Goal: Task Accomplishment & Management: Complete application form

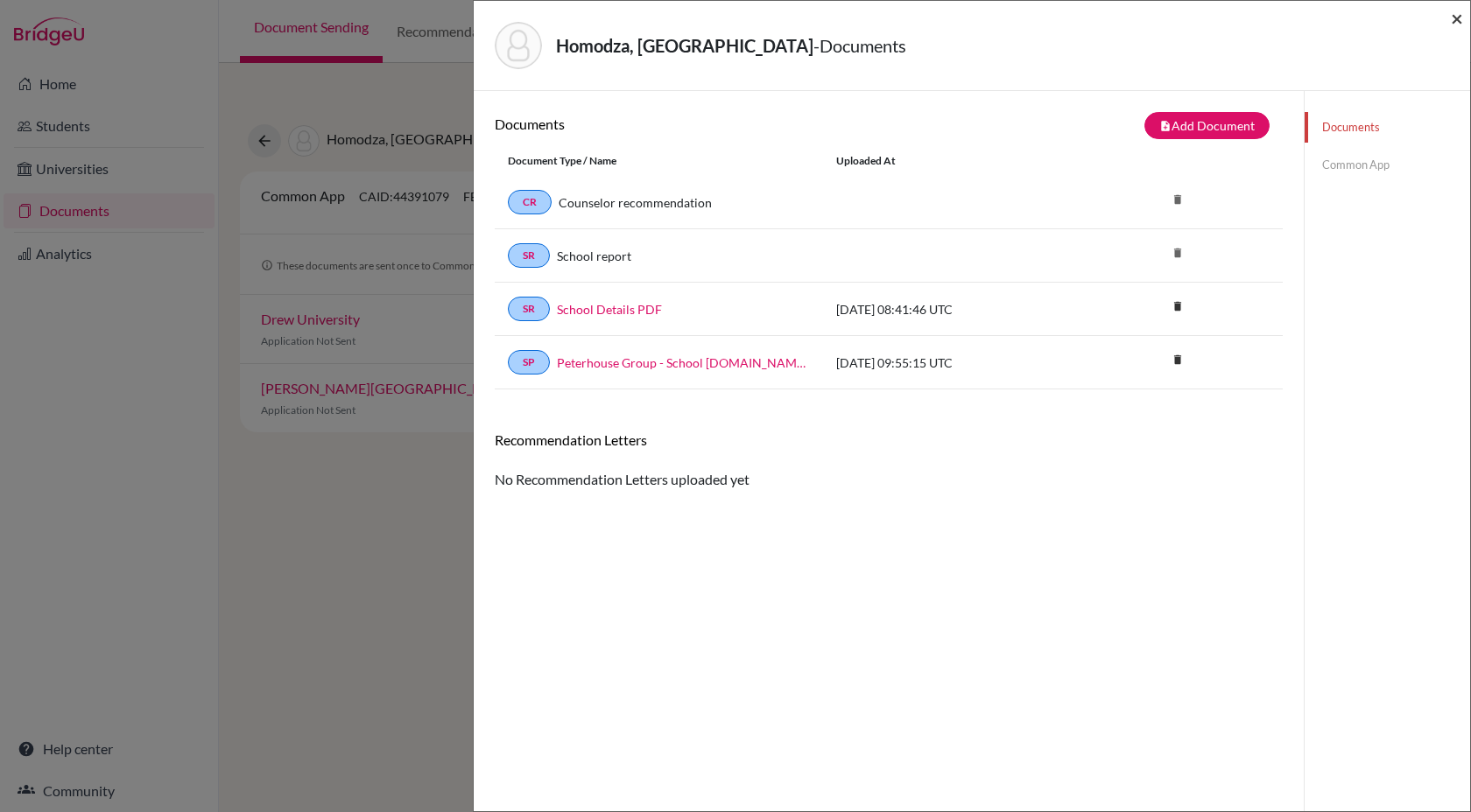
click at [1460, 19] on span "×" at bounding box center [1457, 17] width 12 height 25
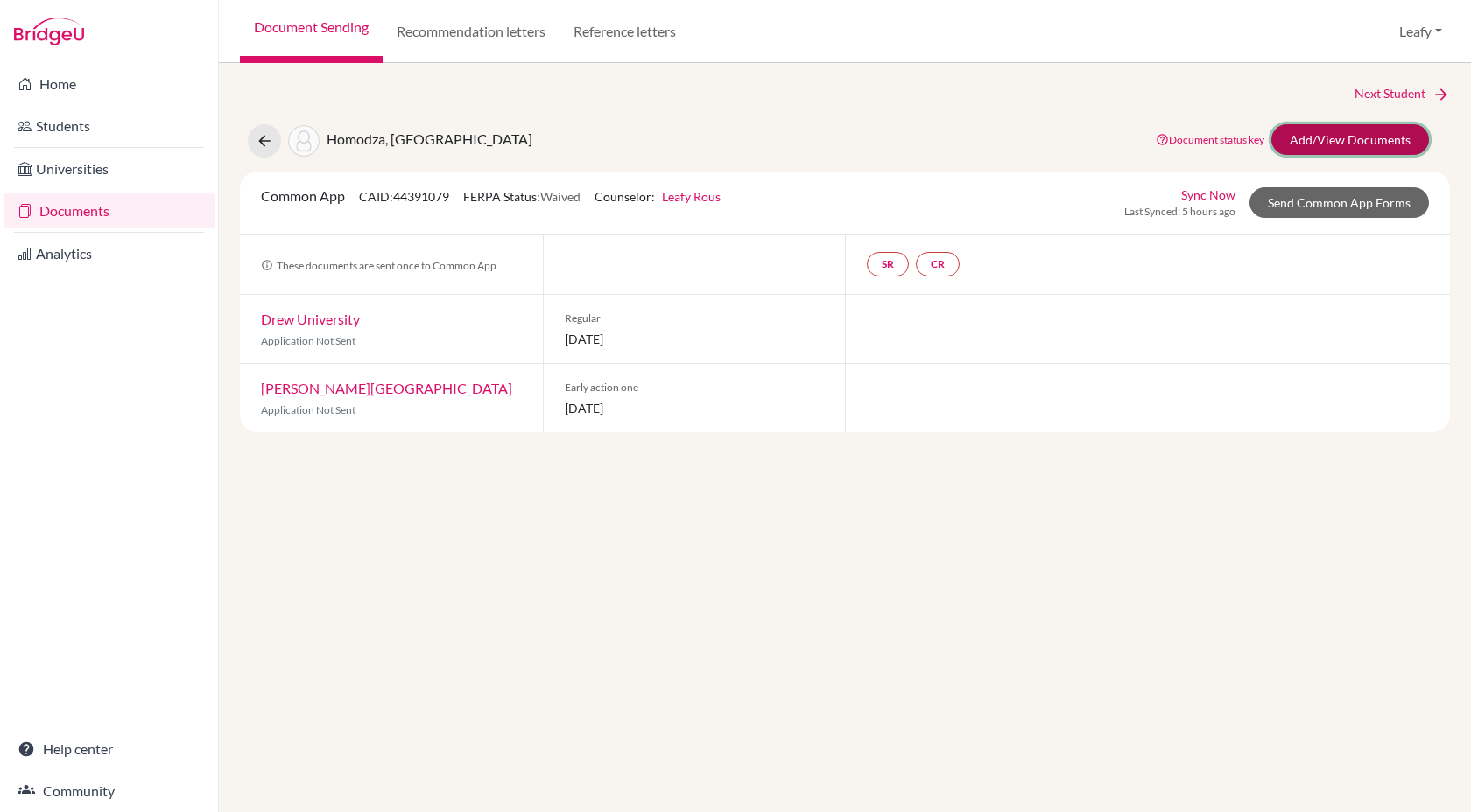
click at [1389, 141] on link "Add/View Documents" at bounding box center [1350, 139] width 158 height 31
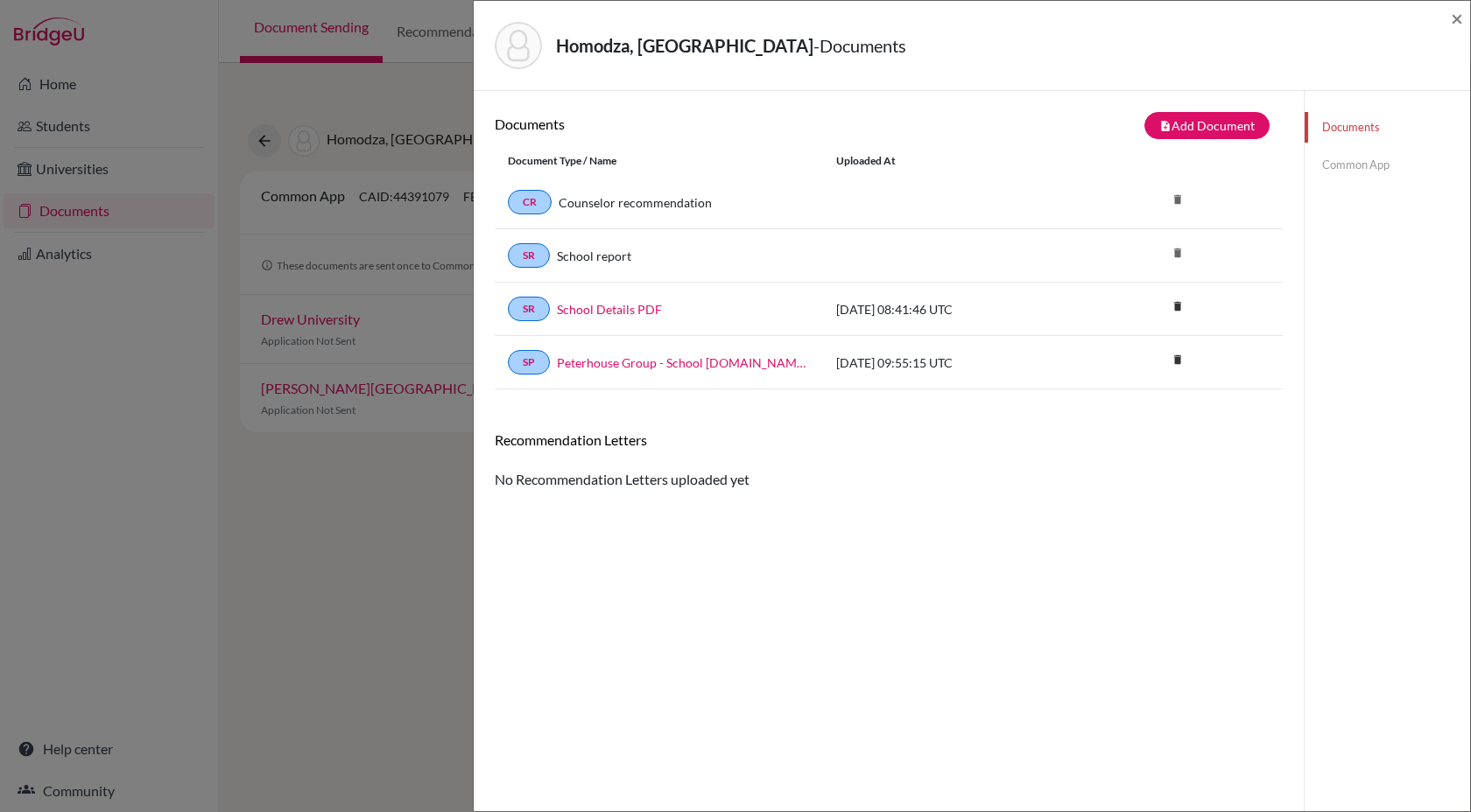
click at [1350, 160] on link "Common App" at bounding box center [1387, 165] width 165 height 31
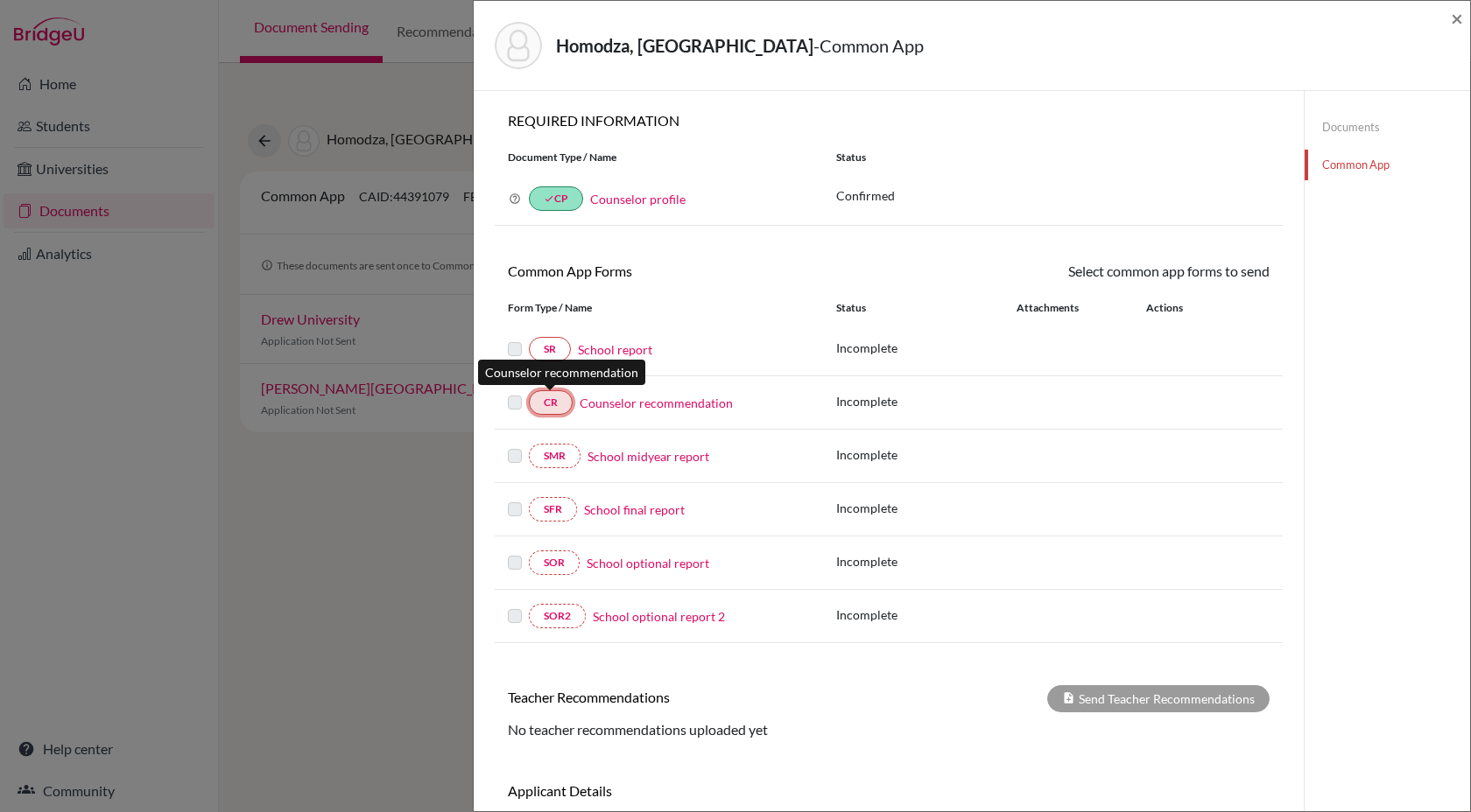
click at [558, 403] on link "CR" at bounding box center [551, 403] width 44 height 25
click at [556, 407] on link "CR" at bounding box center [551, 403] width 44 height 25
click at [624, 406] on link "Counselor recommendation" at bounding box center [656, 403] width 153 height 18
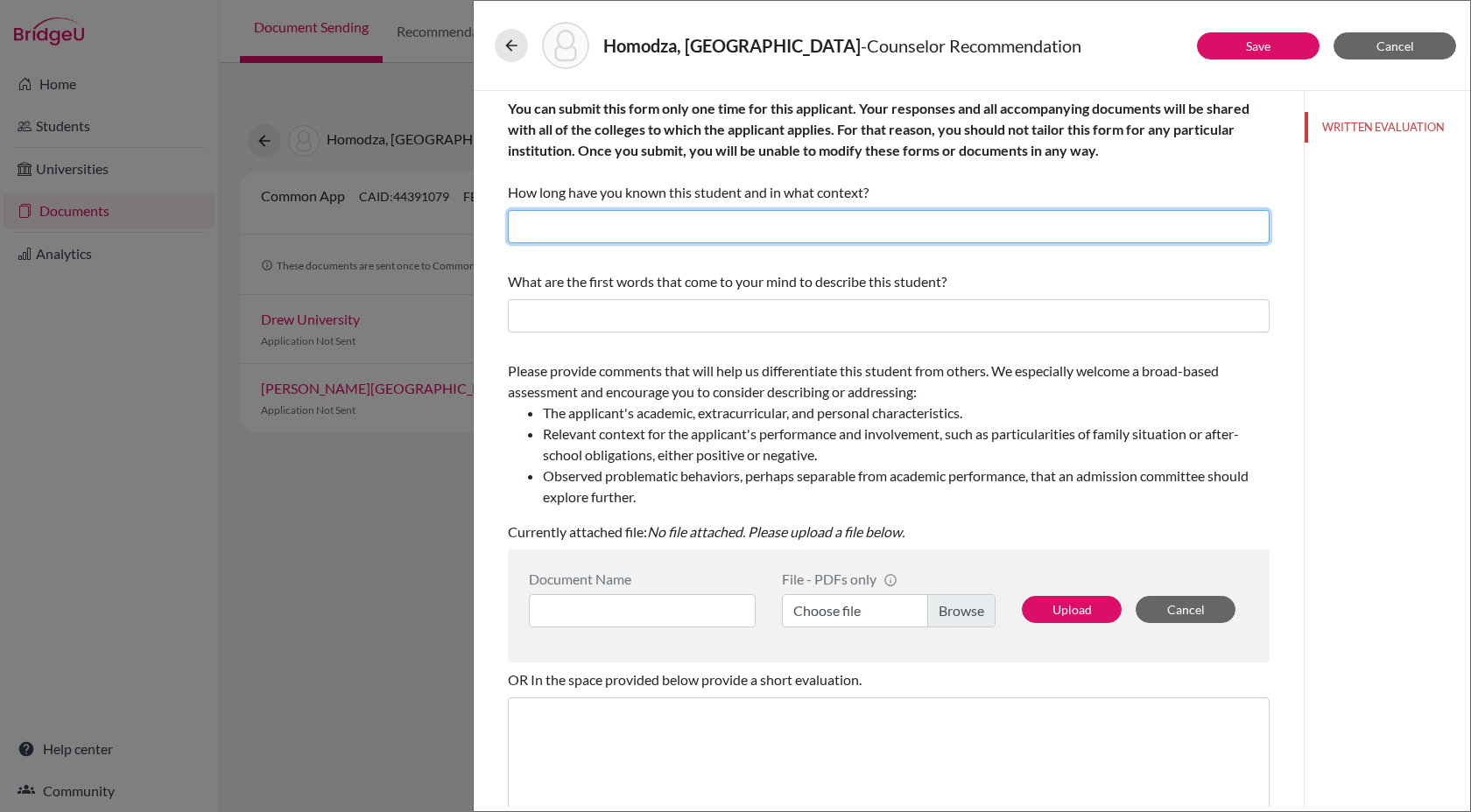
click at [737, 230] on input "text" at bounding box center [888, 227] width 761 height 34
type input "1 year, Counselor"
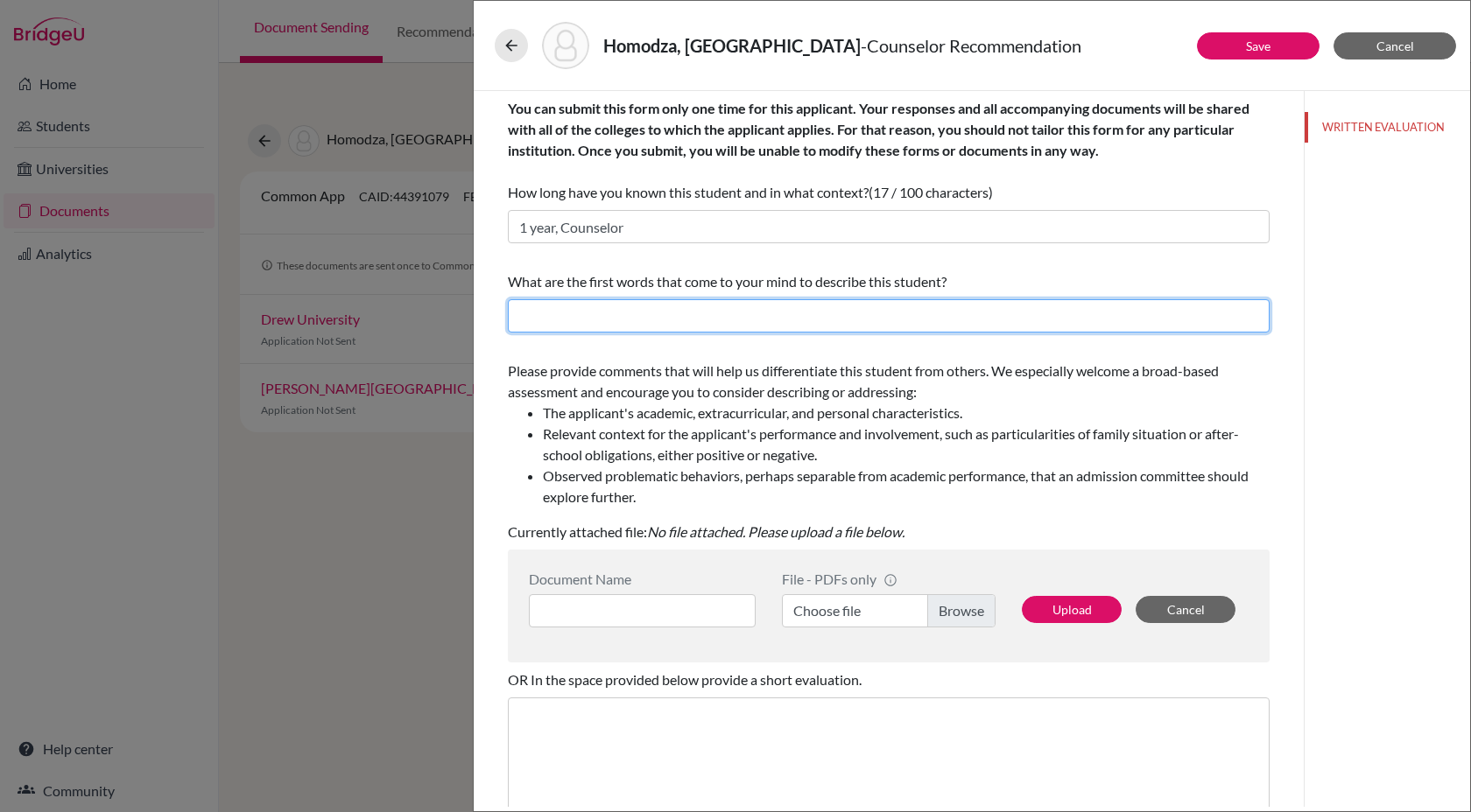
click at [733, 322] on input "text" at bounding box center [888, 315] width 761 height 34
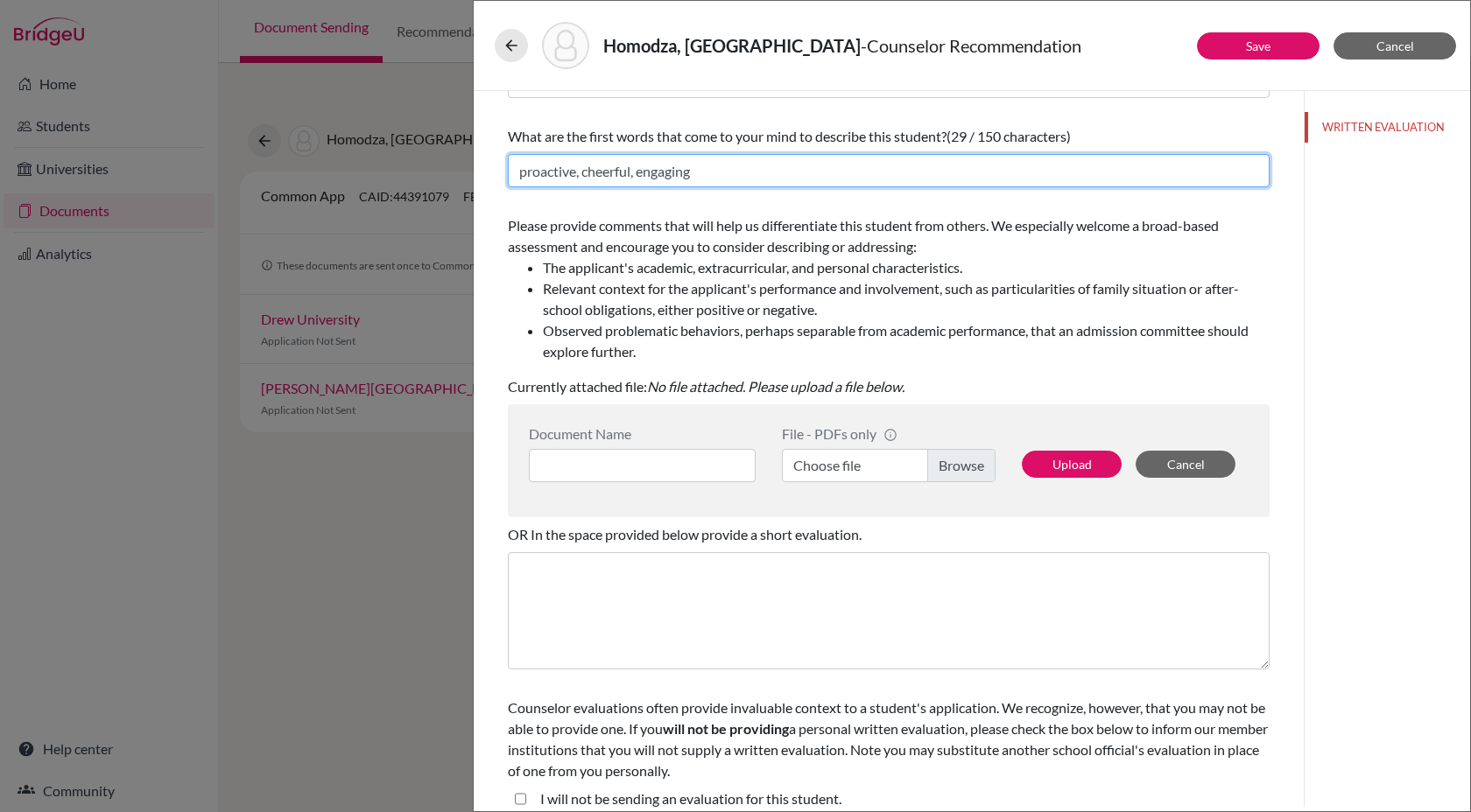
scroll to position [161, 0]
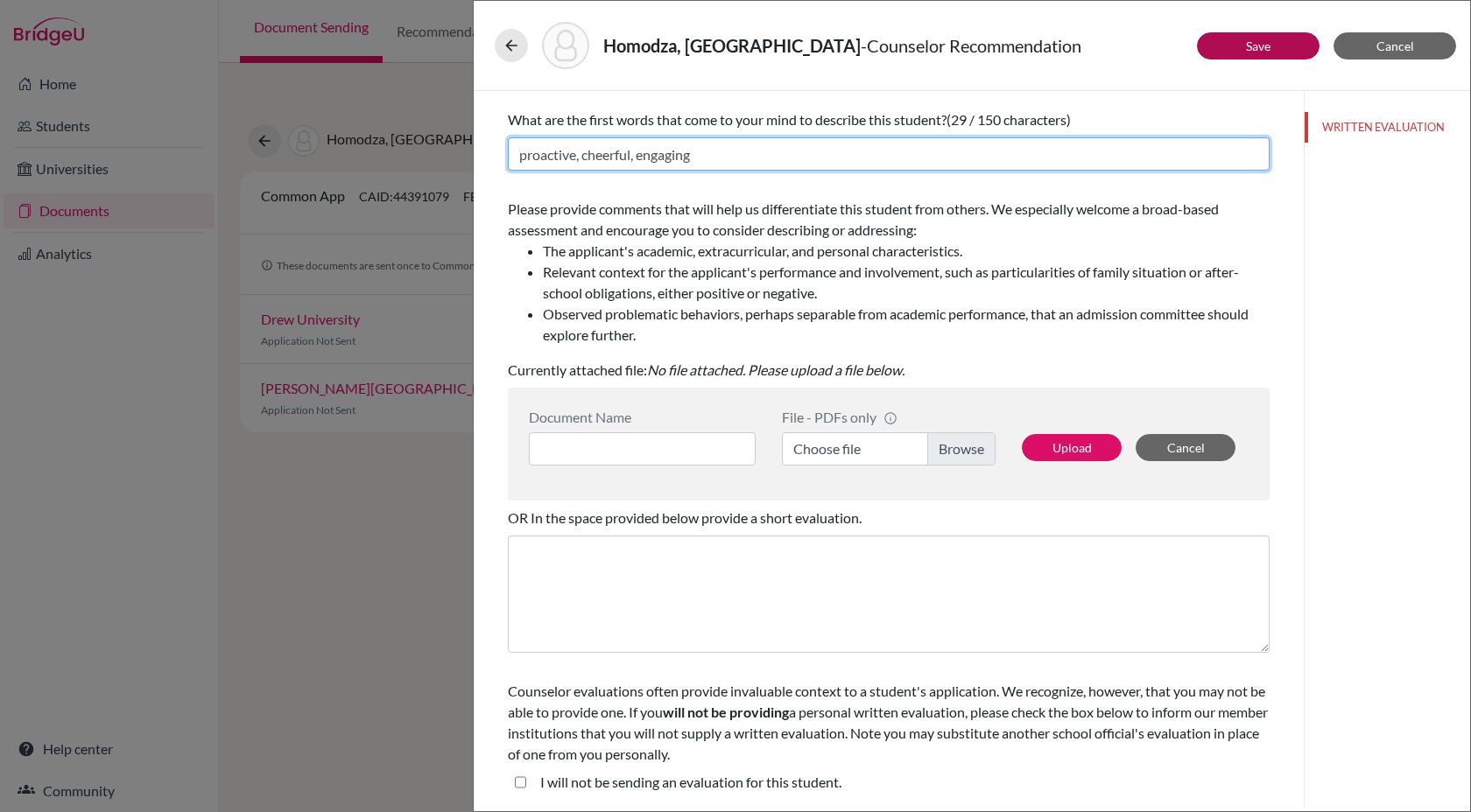
type input "proactive, cheerful, engaging"
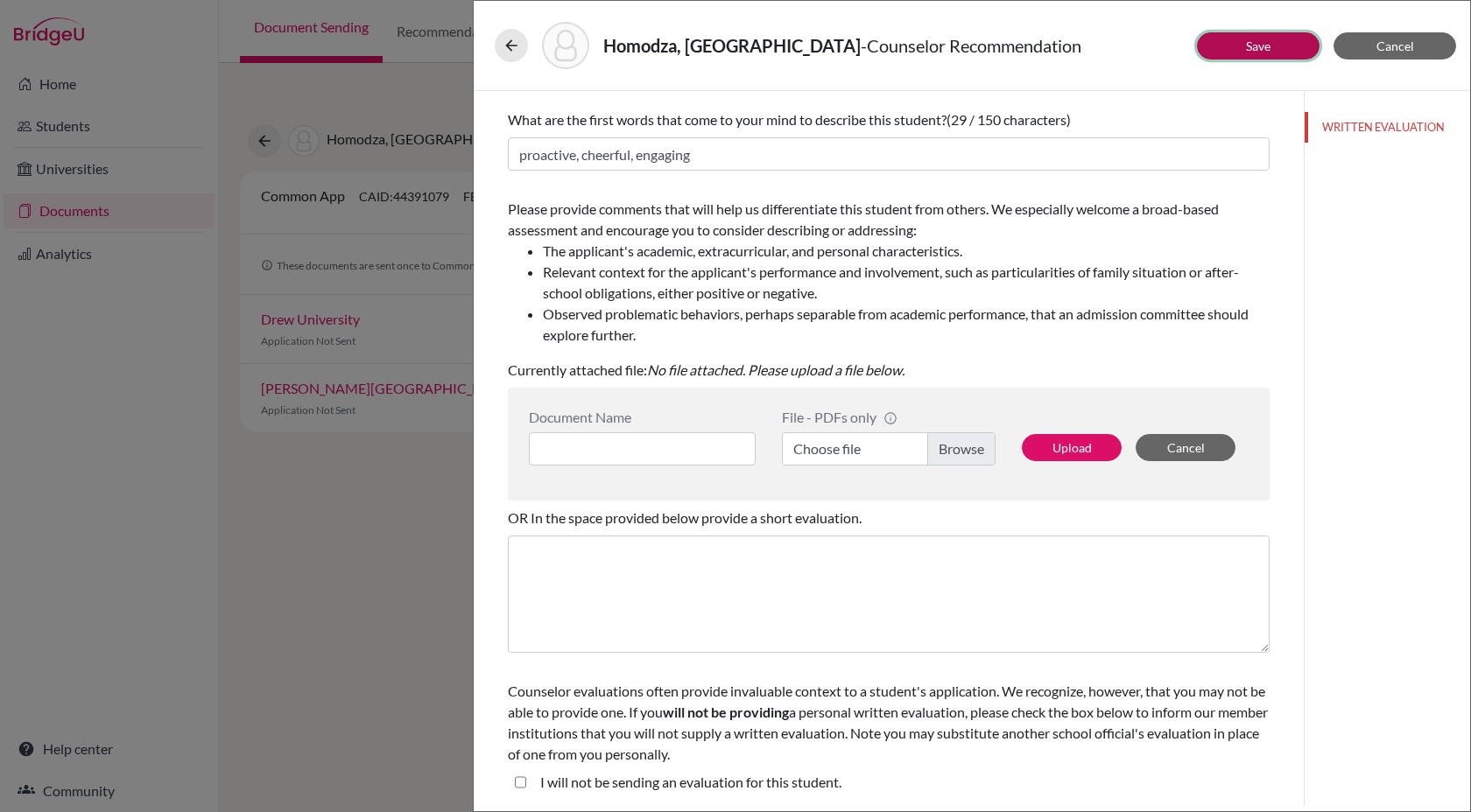
click at [1248, 49] on link "Save" at bounding box center [1259, 45] width 25 height 14
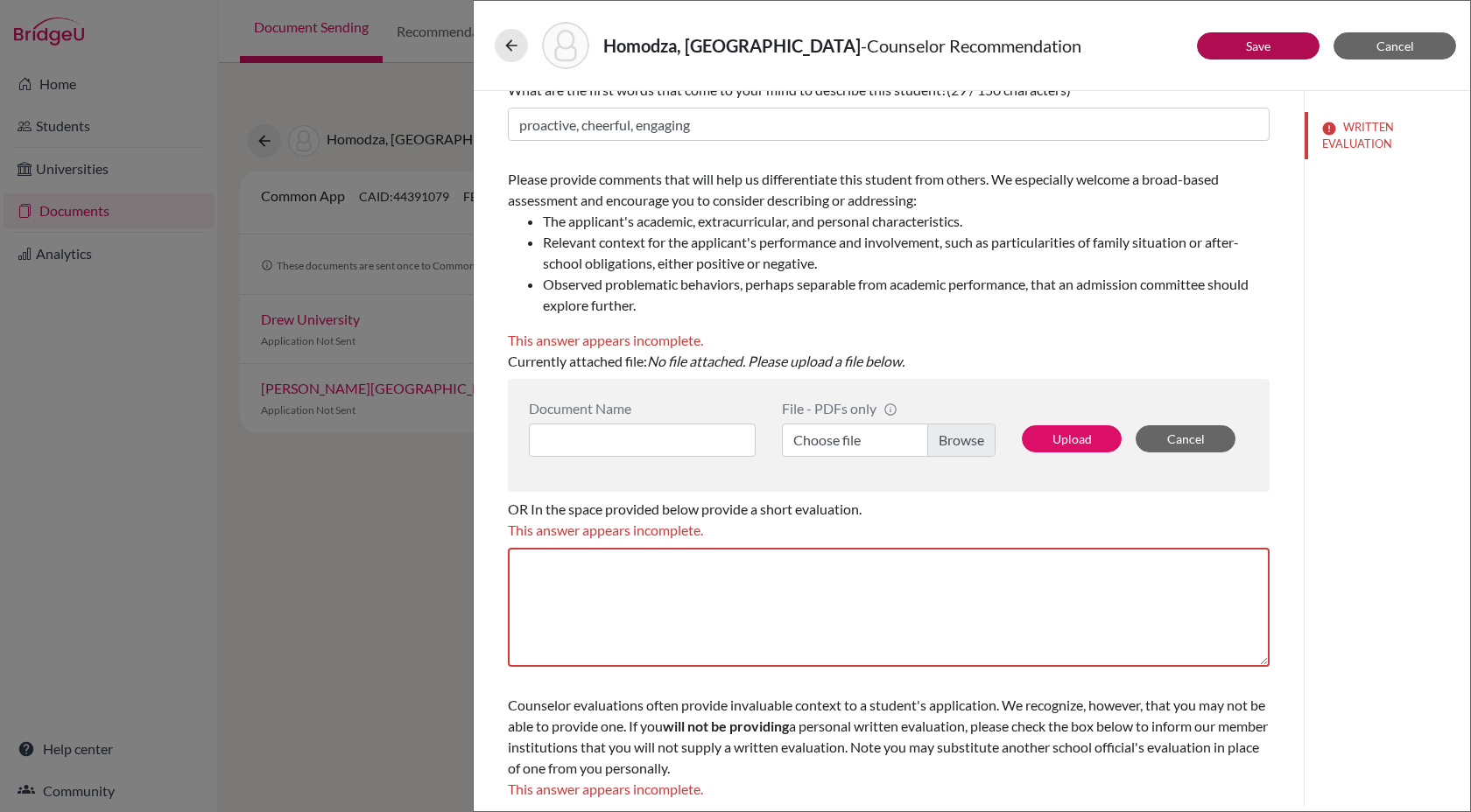
scroll to position [185, 0]
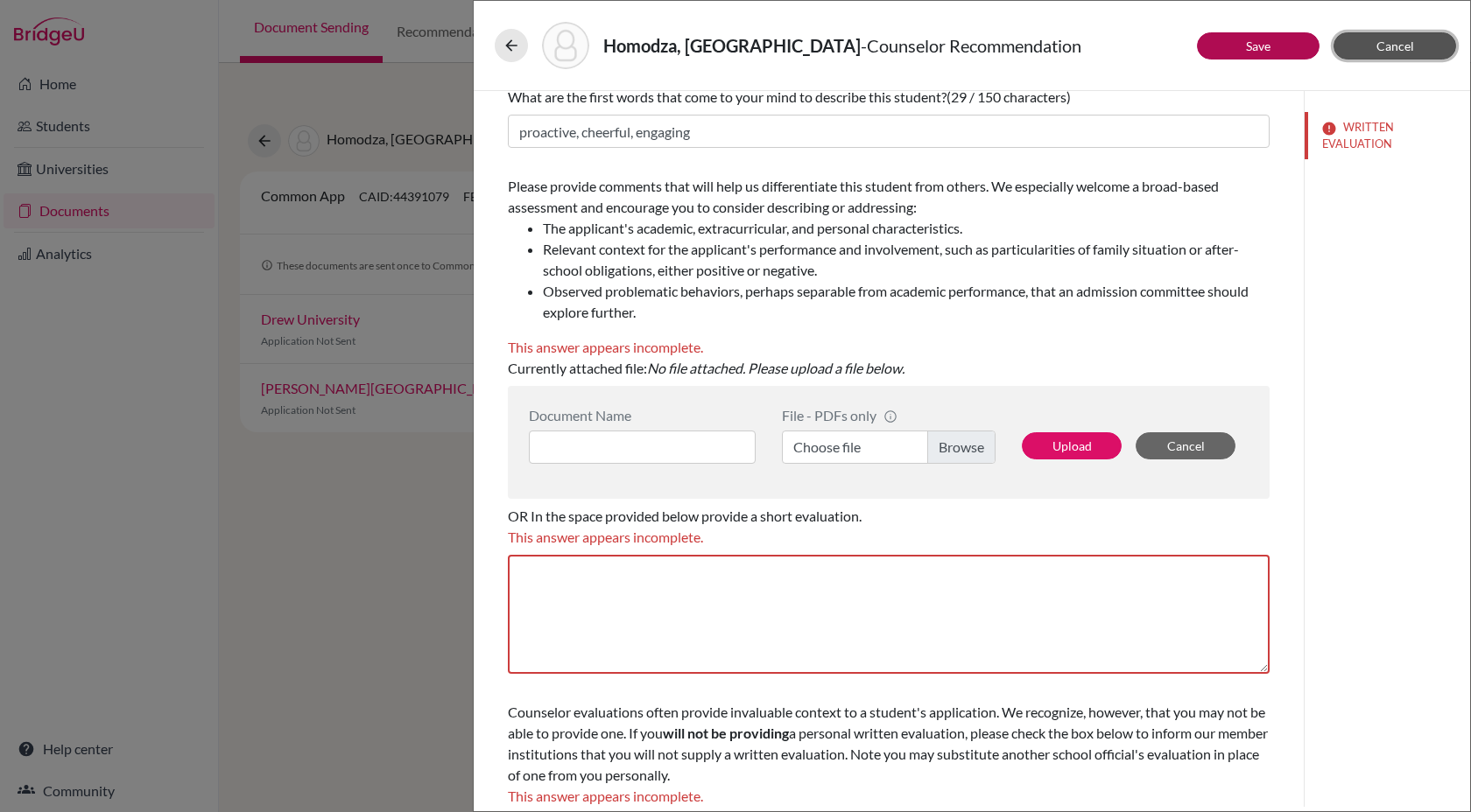
click at [1384, 48] on span "Cancel" at bounding box center [1395, 45] width 37 height 14
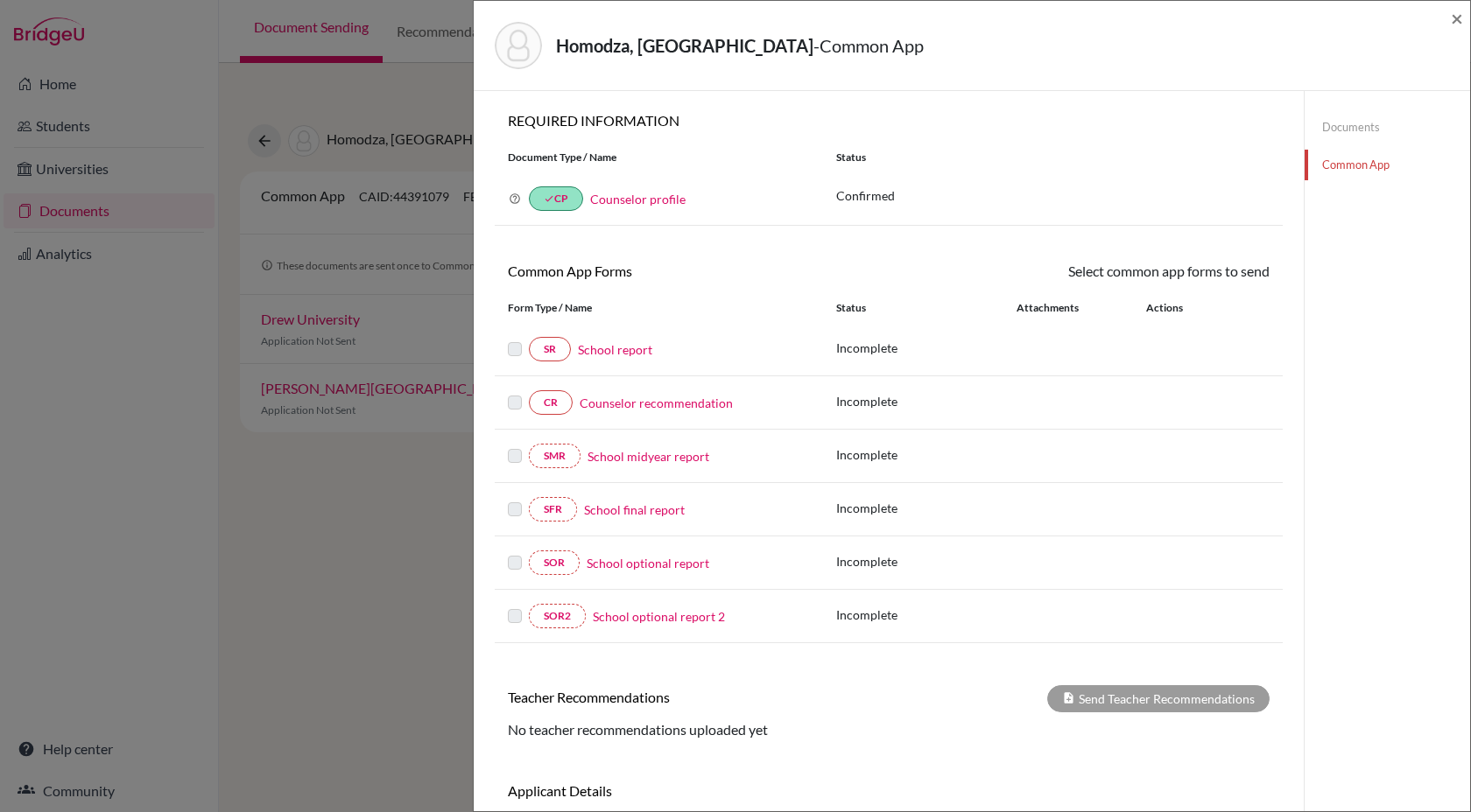
click at [596, 349] on link "School report" at bounding box center [614, 349] width 74 height 18
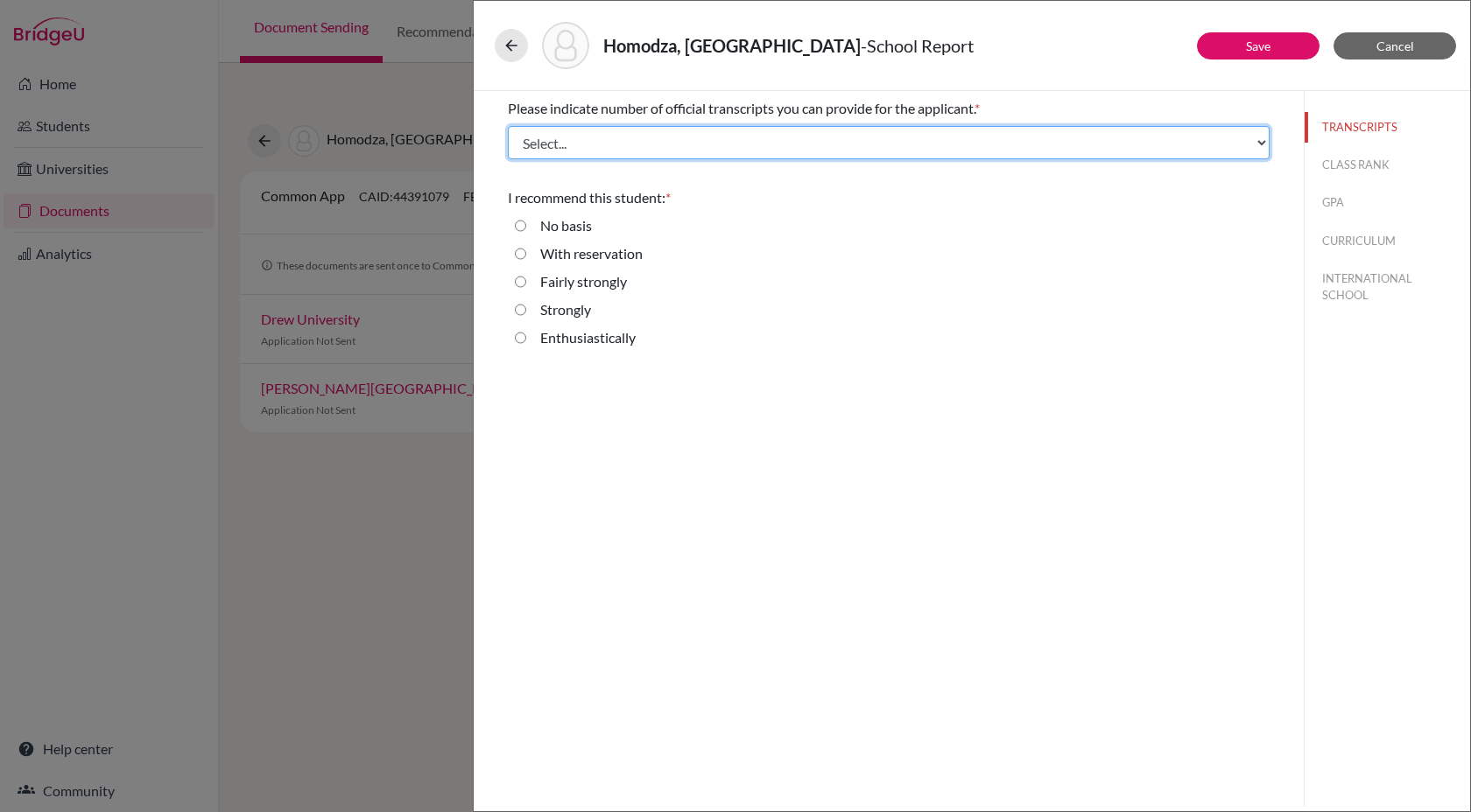
click at [908, 139] on select "Select... 1 2 3 4" at bounding box center [888, 142] width 761 height 34
click at [508, 126] on select "Select... 1 2 3 4" at bounding box center [888, 142] width 761 height 34
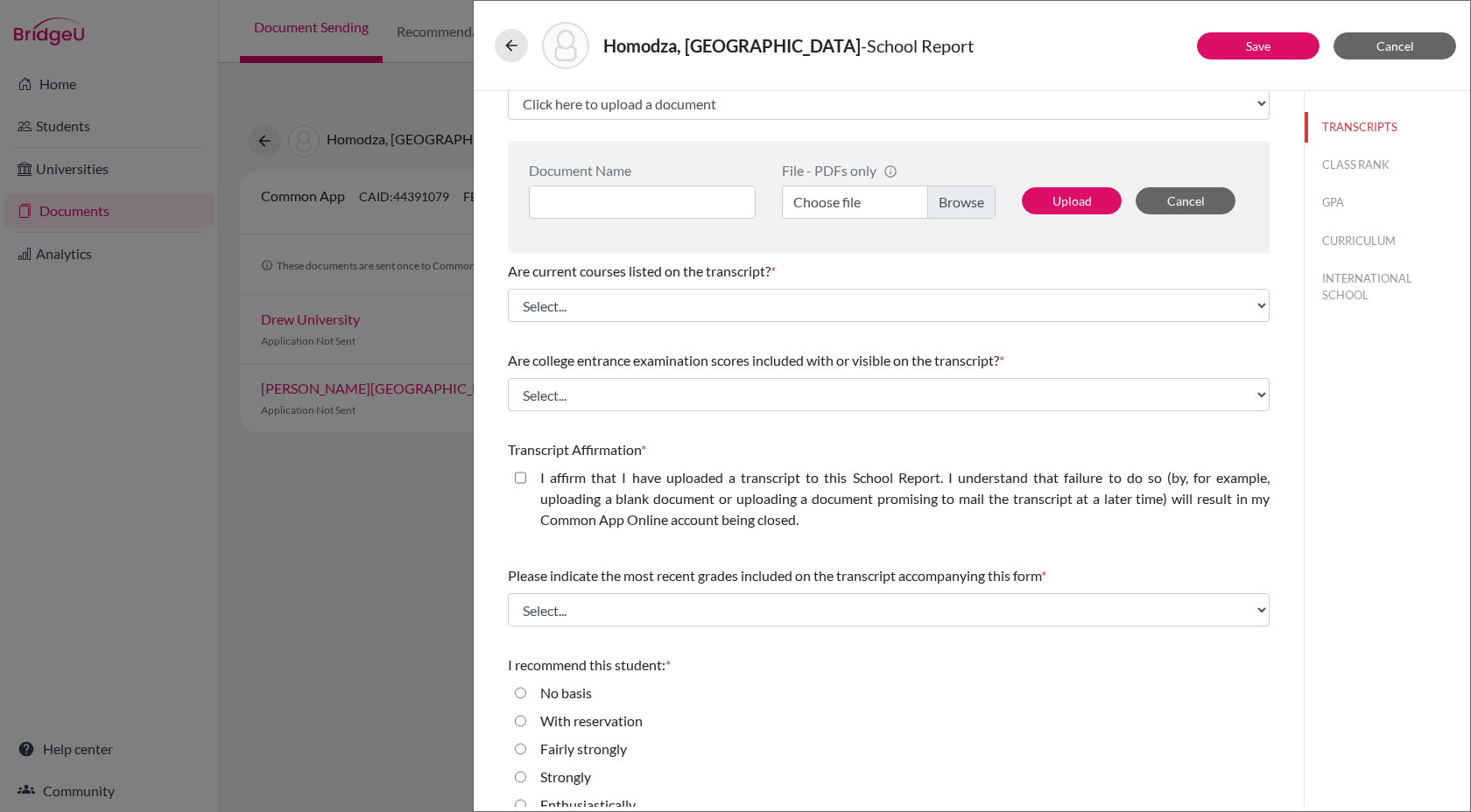
scroll to position [152, 0]
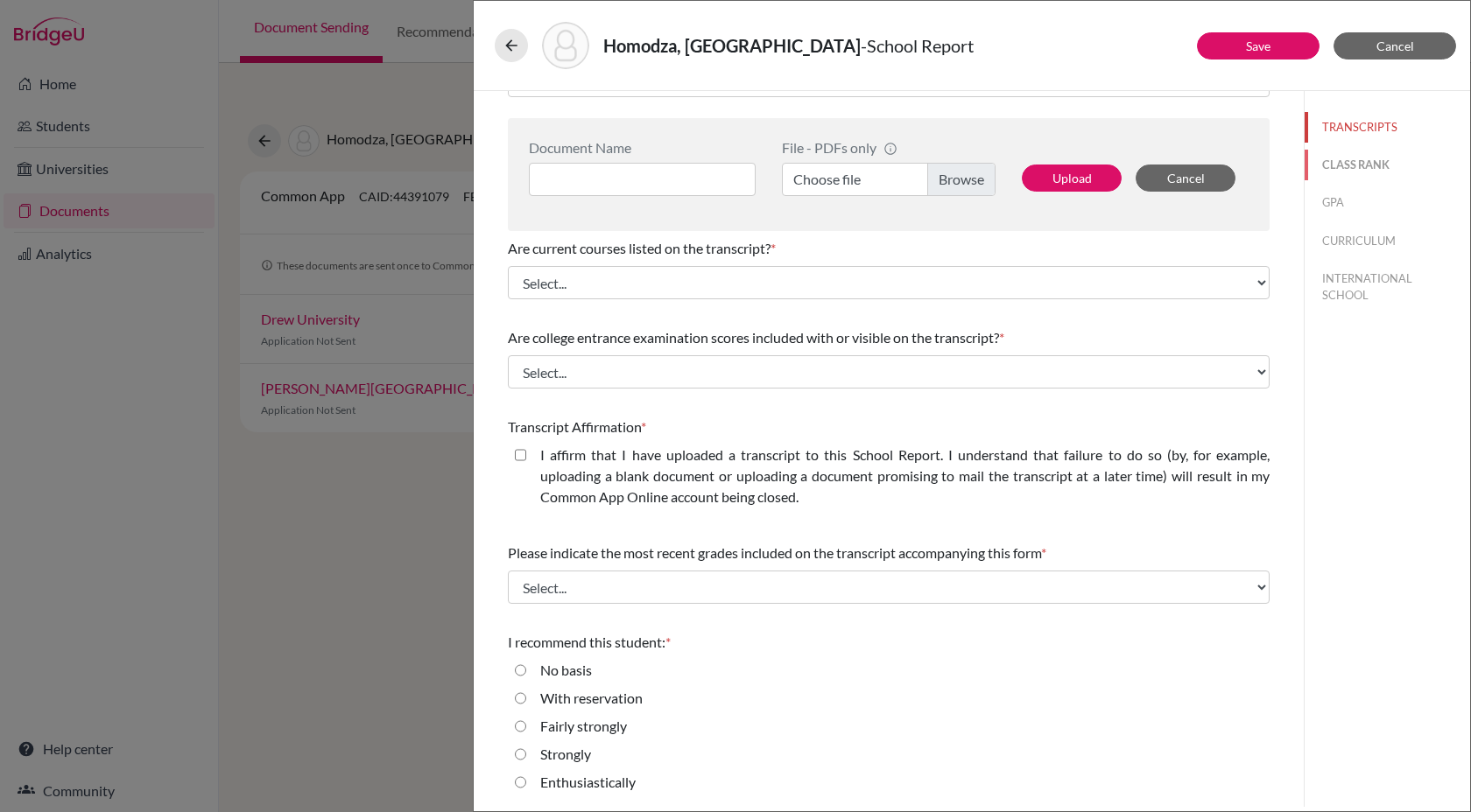
click at [1383, 163] on button "CLASS RANK" at bounding box center [1387, 165] width 165 height 31
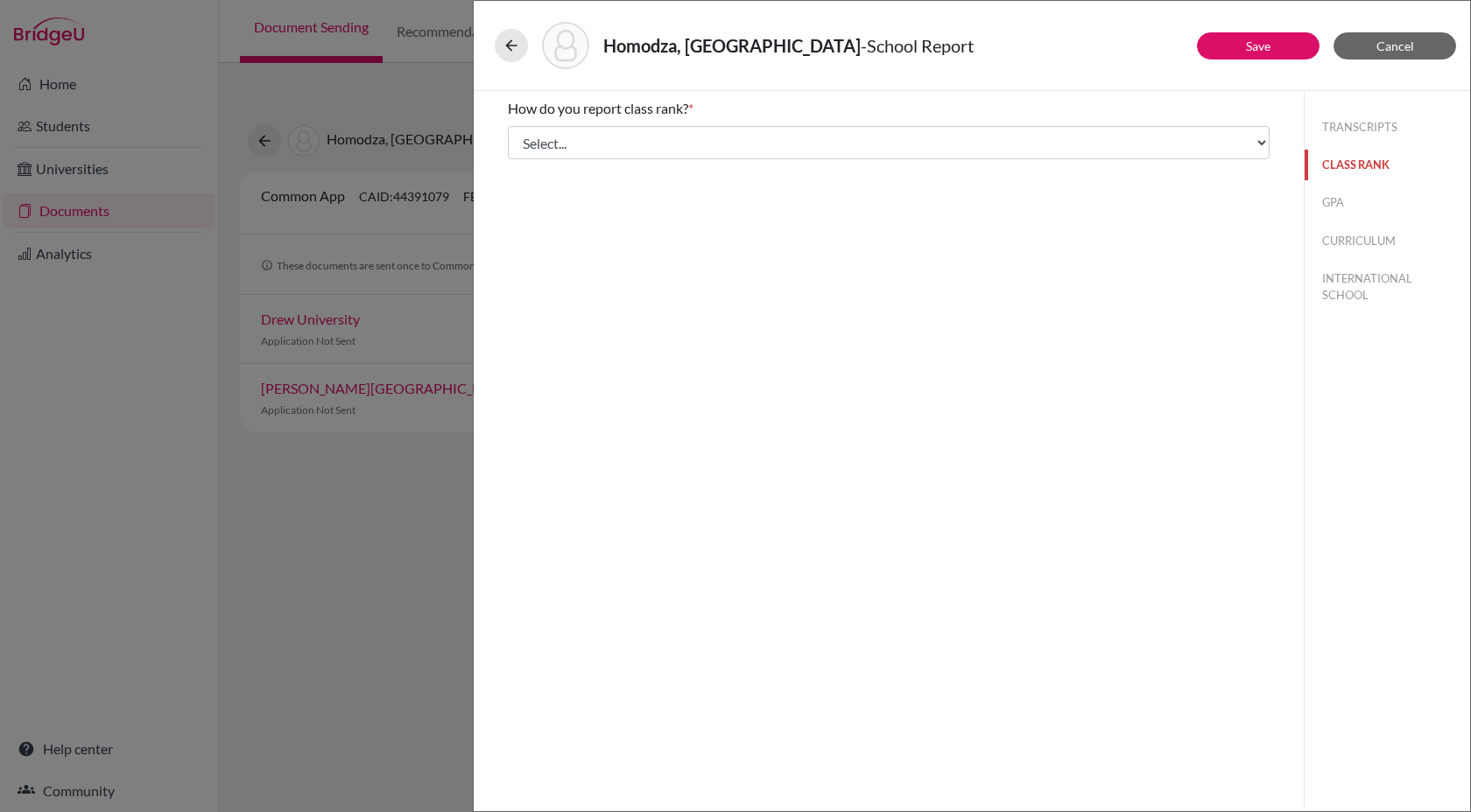
scroll to position [0, 0]
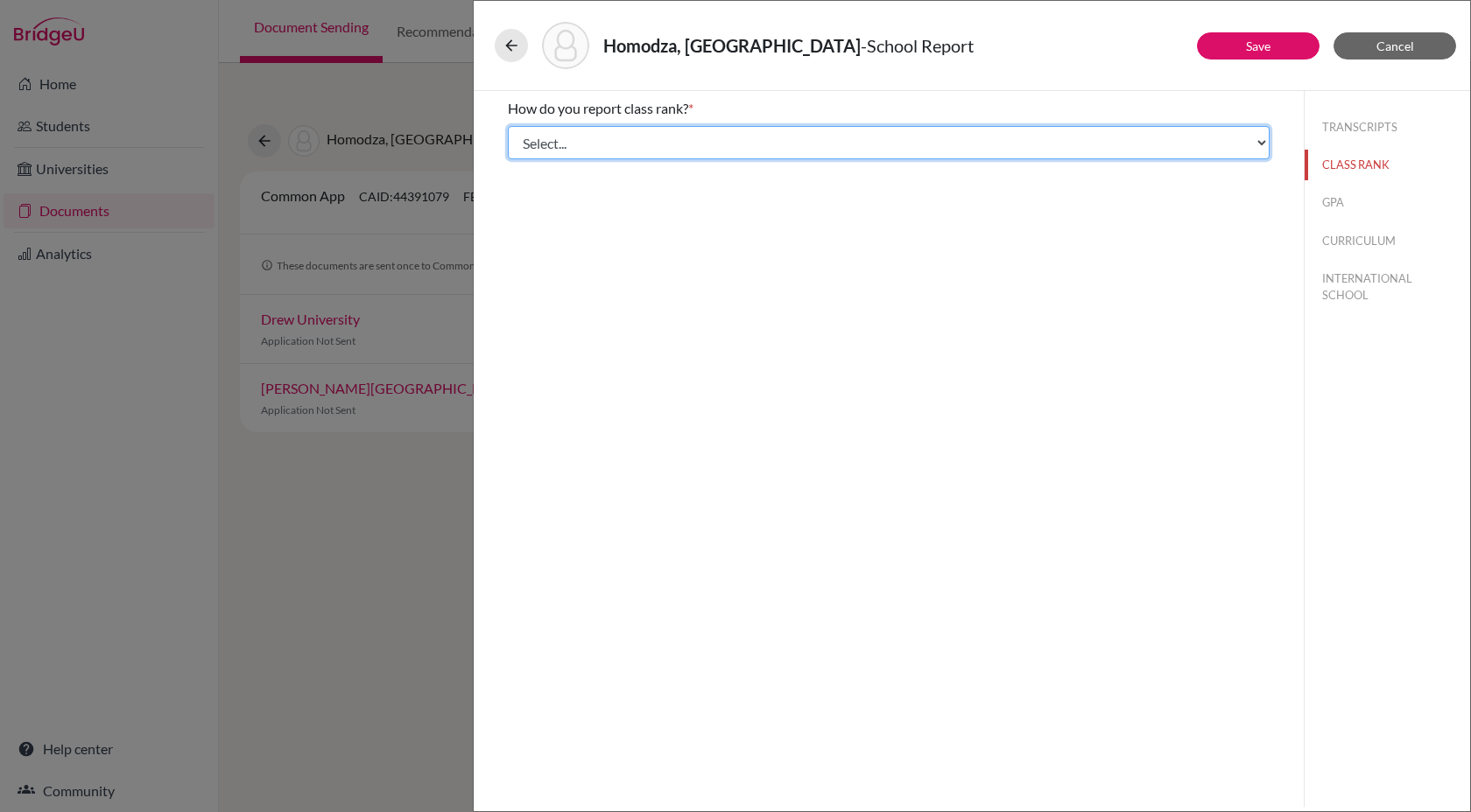
click at [1024, 155] on select "Select... Exact Decile Quintile Quartile None" at bounding box center [888, 142] width 761 height 34
click at [508, 126] on select "Select... Exact Decile Quintile Quartile None" at bounding box center [888, 142] width 761 height 34
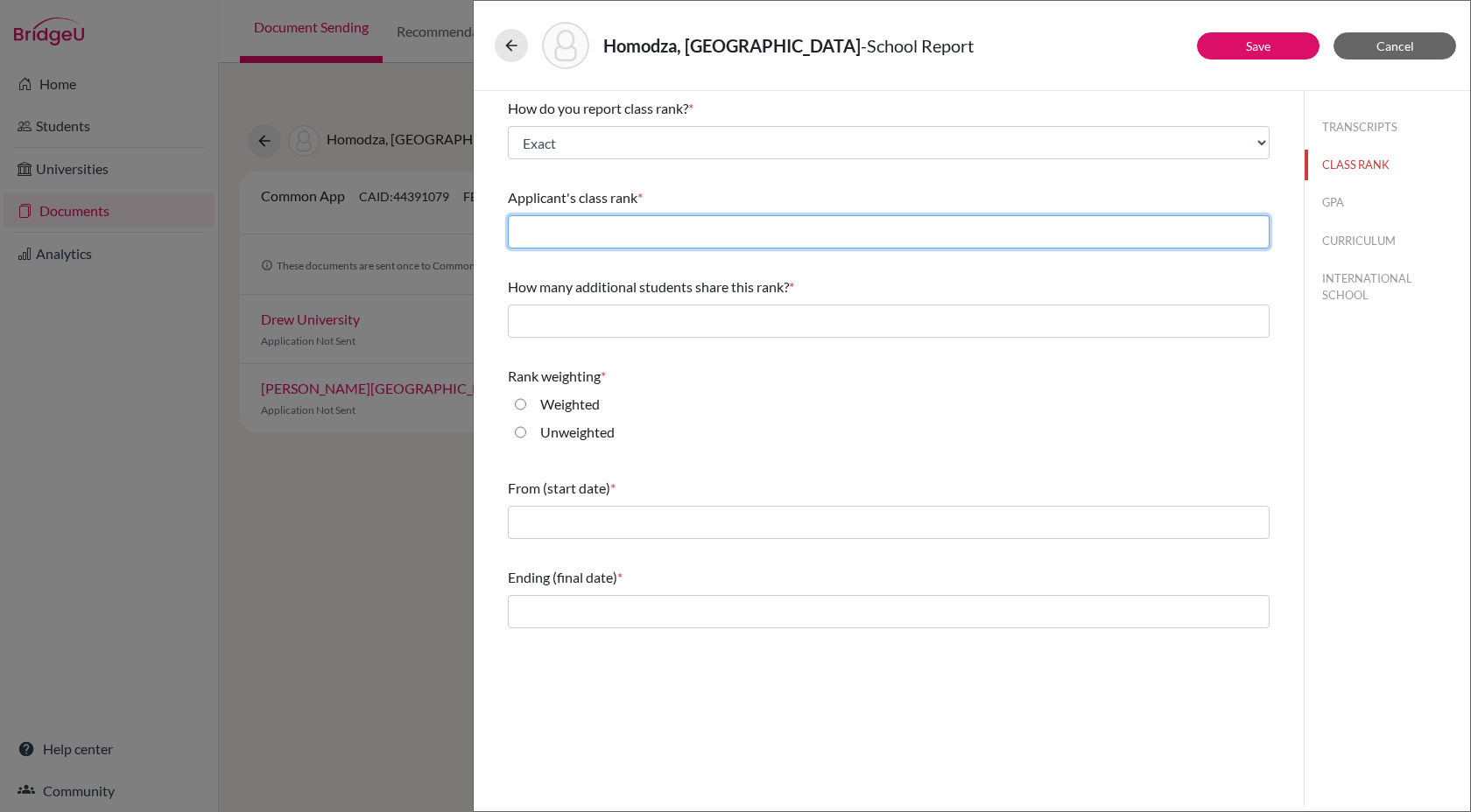
click at [932, 231] on input "text" at bounding box center [888, 232] width 761 height 34
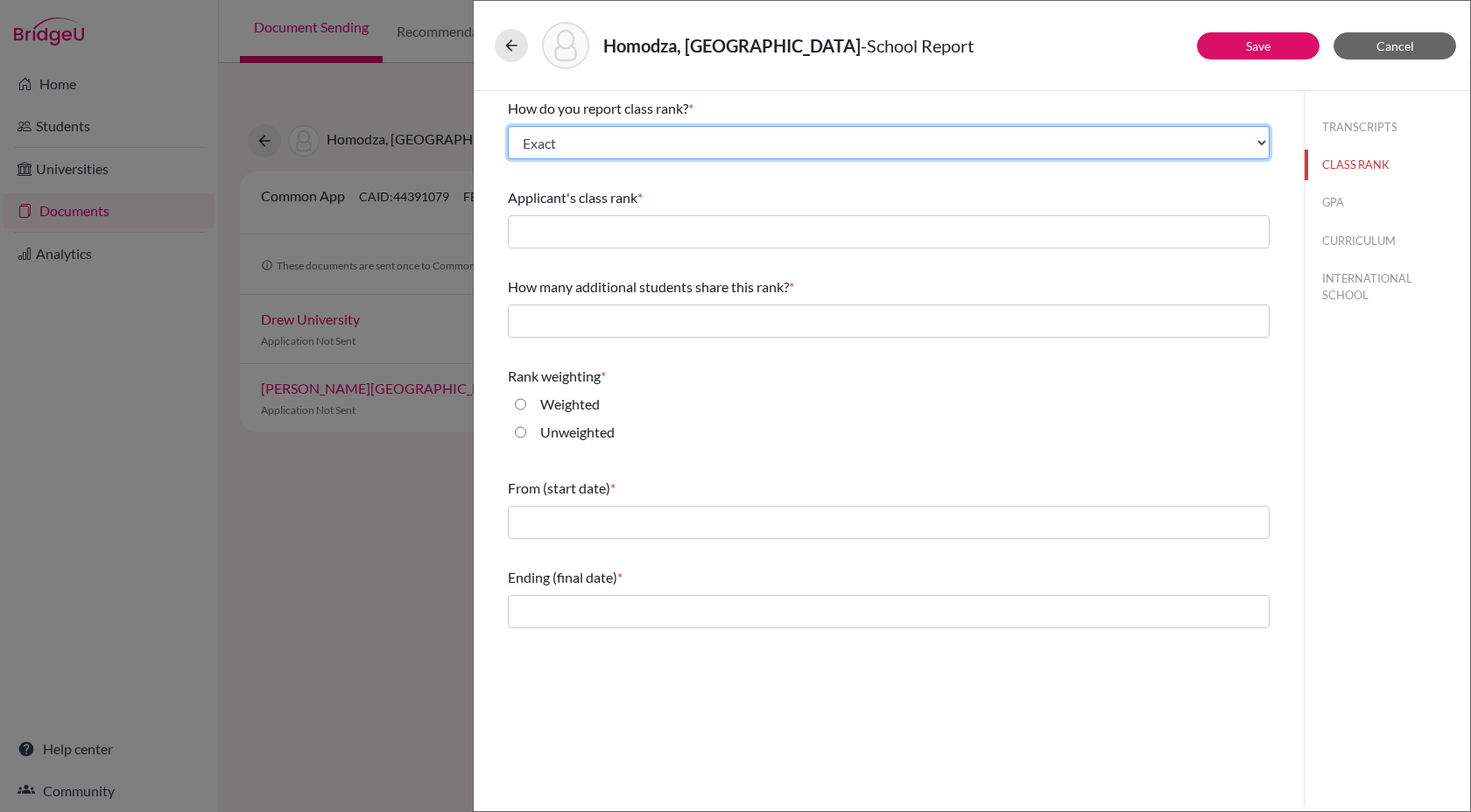
click at [705, 138] on select "Select... Exact Decile Quintile Quartile None" at bounding box center [888, 142] width 761 height 34
click at [662, 141] on select "Select... Exact Decile Quintile Quartile None" at bounding box center [888, 142] width 761 height 34
click at [508, 126] on select "Select... Exact Decile Quintile Quartile None" at bounding box center [888, 142] width 761 height 34
click at [721, 146] on select "Select... Exact Decile Quintile Quartile None" at bounding box center [888, 142] width 761 height 34
click at [508, 126] on select "Select... Exact Decile Quintile Quartile None" at bounding box center [888, 142] width 761 height 34
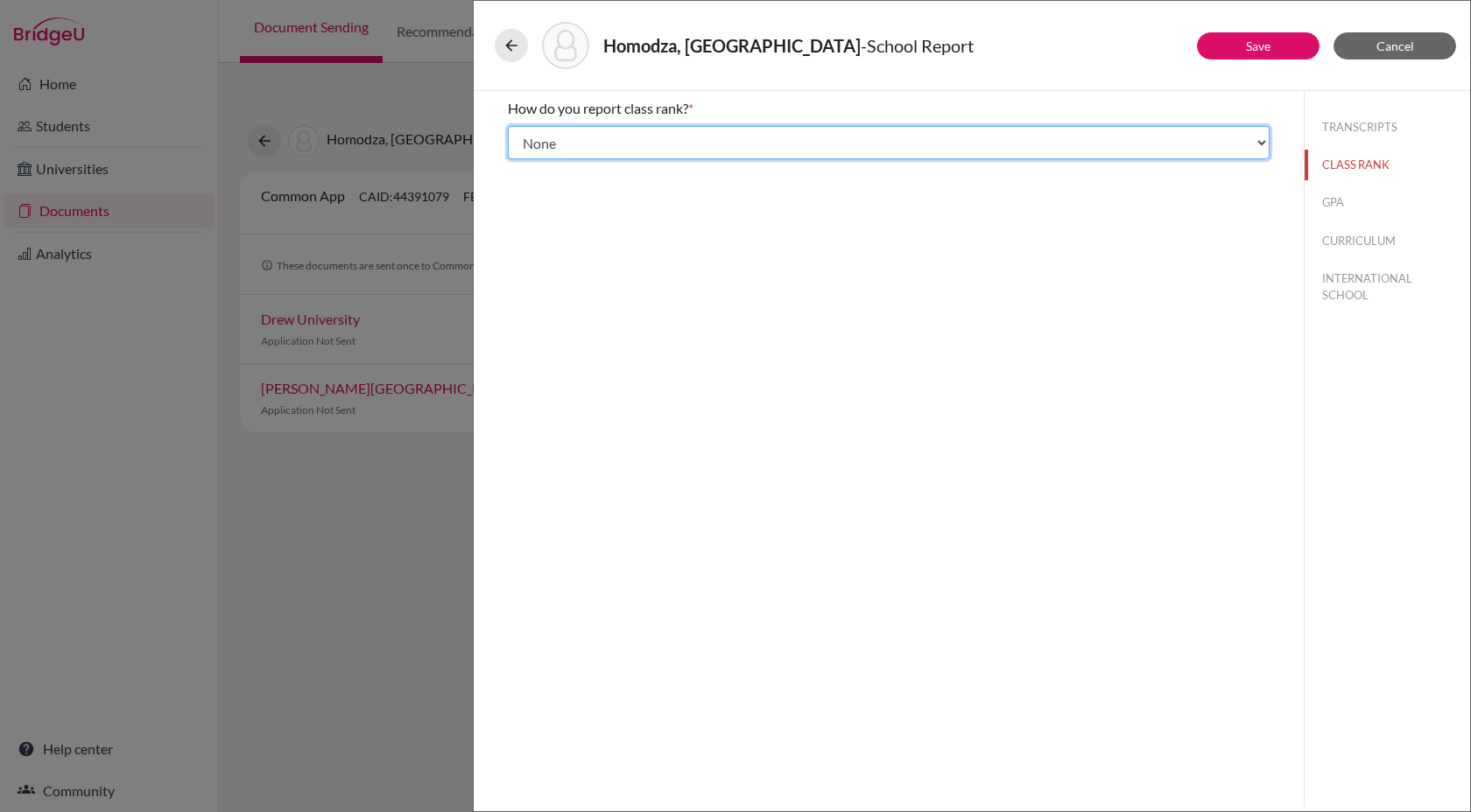
click at [613, 152] on select "Select... Exact Decile Quintile Quartile None" at bounding box center [888, 142] width 761 height 34
click at [508, 126] on select "Select... Exact Decile Quintile Quartile None" at bounding box center [888, 142] width 761 height 34
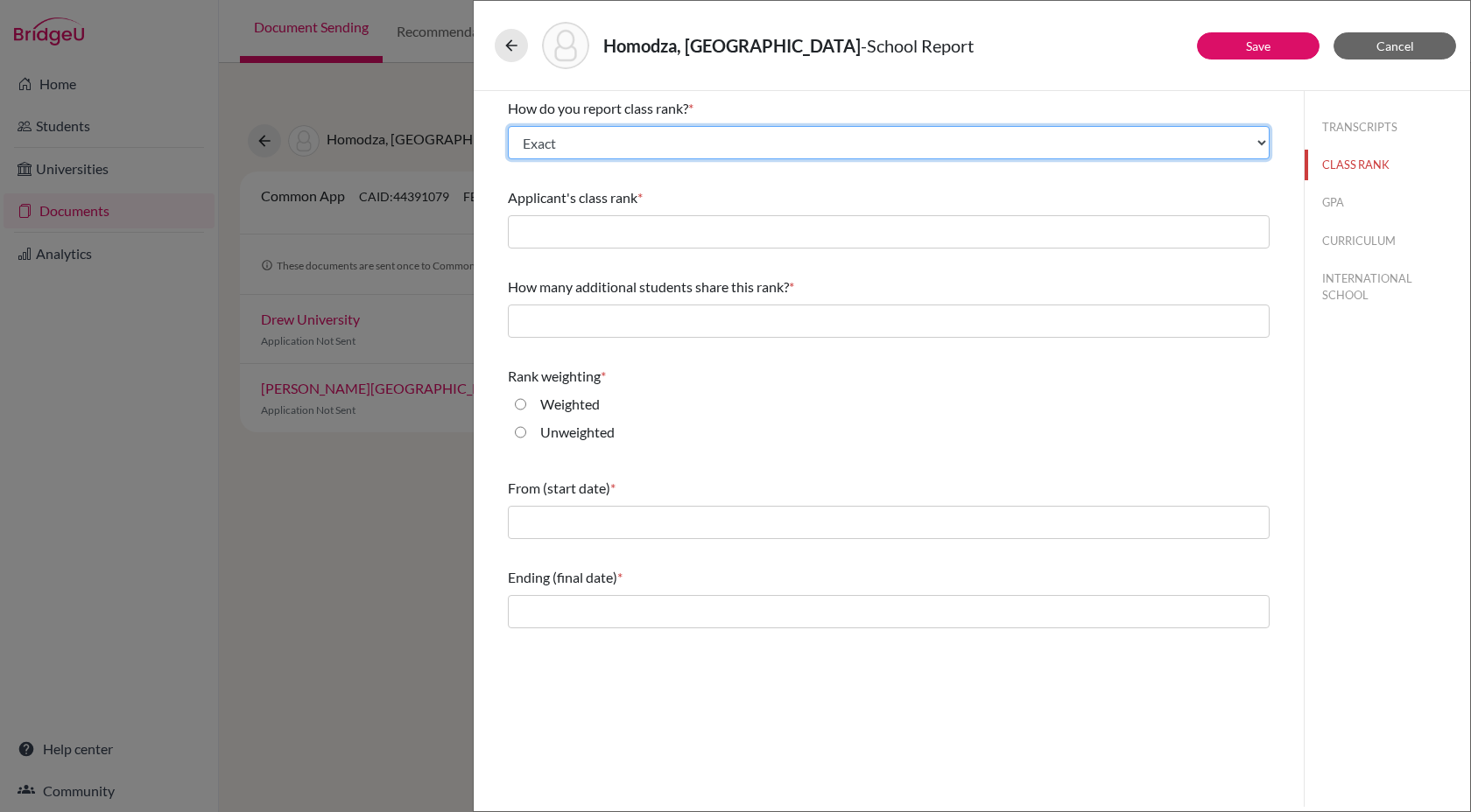
click at [609, 158] on select "Select... Exact Decile Quintile Quartile None" at bounding box center [888, 142] width 761 height 34
select select "5"
click at [508, 126] on select "Select... Exact Decile Quintile Quartile None" at bounding box center [888, 142] width 761 height 34
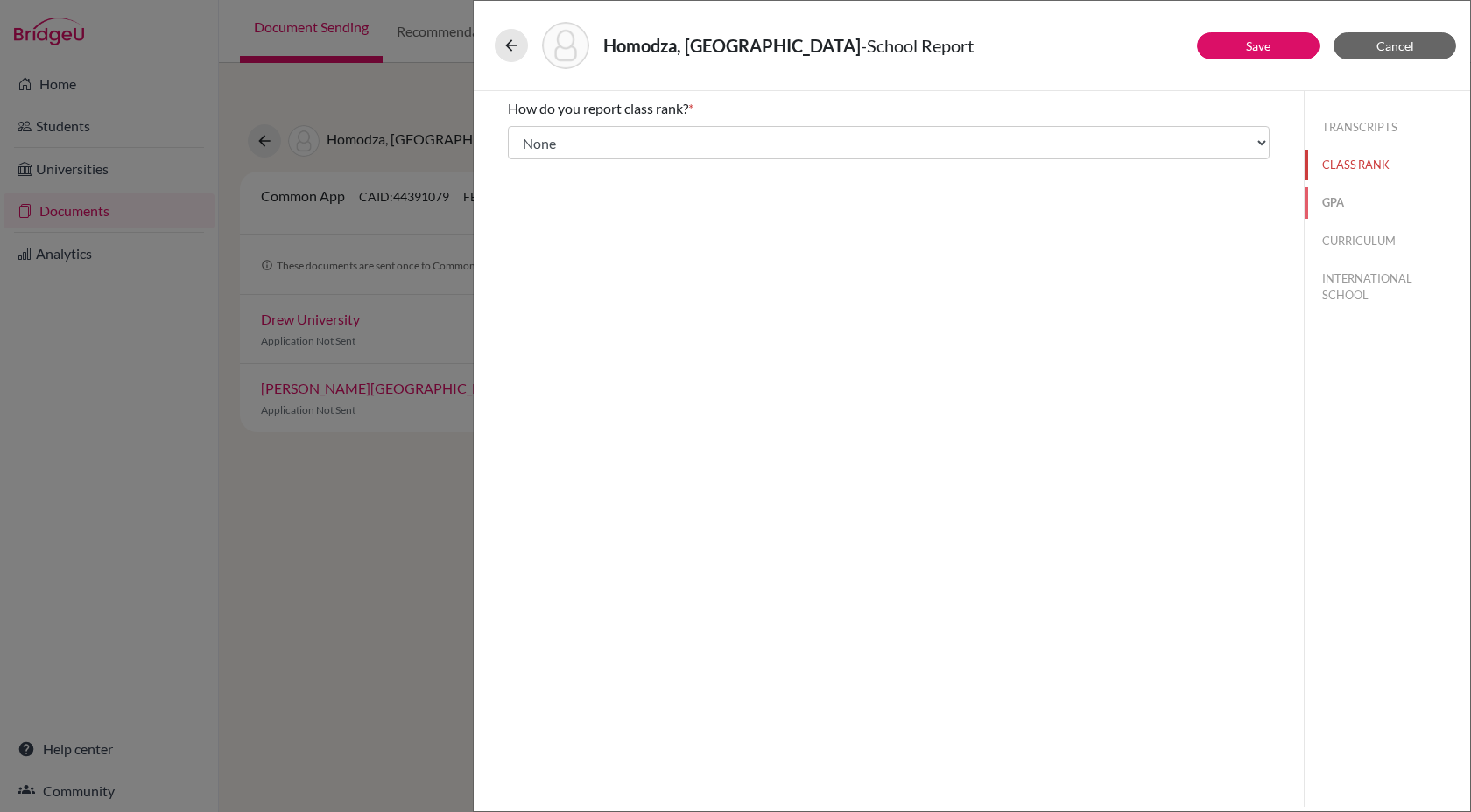
click at [1344, 208] on button "GPA" at bounding box center [1387, 203] width 165 height 31
click at [525, 167] on input "No" at bounding box center [521, 164] width 12 height 21
radio input "true"
click at [1370, 246] on button "CURRICULUM" at bounding box center [1387, 241] width 165 height 31
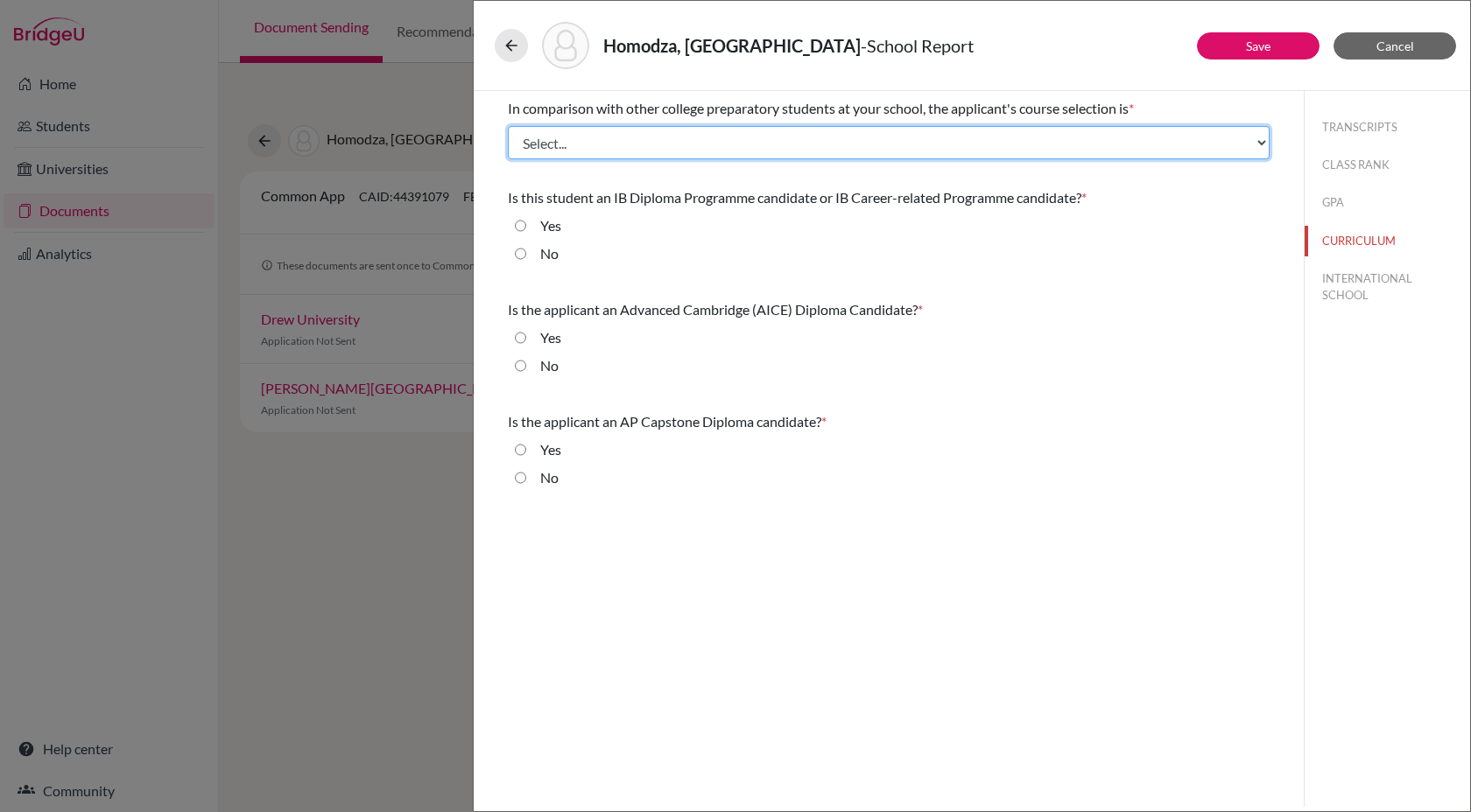
click at [706, 142] on select "Select... Less than demanding Average [PERSON_NAME] Very demanding Most demandi…" at bounding box center [888, 142] width 761 height 34
click at [760, 139] on select "Select... Less than demanding Average [PERSON_NAME] Very demanding Most demandi…" at bounding box center [888, 142] width 761 height 34
click at [508, 126] on select "Select... Less than demanding Average [PERSON_NAME] Very demanding Most demandi…" at bounding box center [888, 142] width 761 height 34
click at [609, 141] on select "Select... Less than demanding Average [PERSON_NAME] Very demanding Most demandi…" at bounding box center [888, 142] width 761 height 34
select select "2"
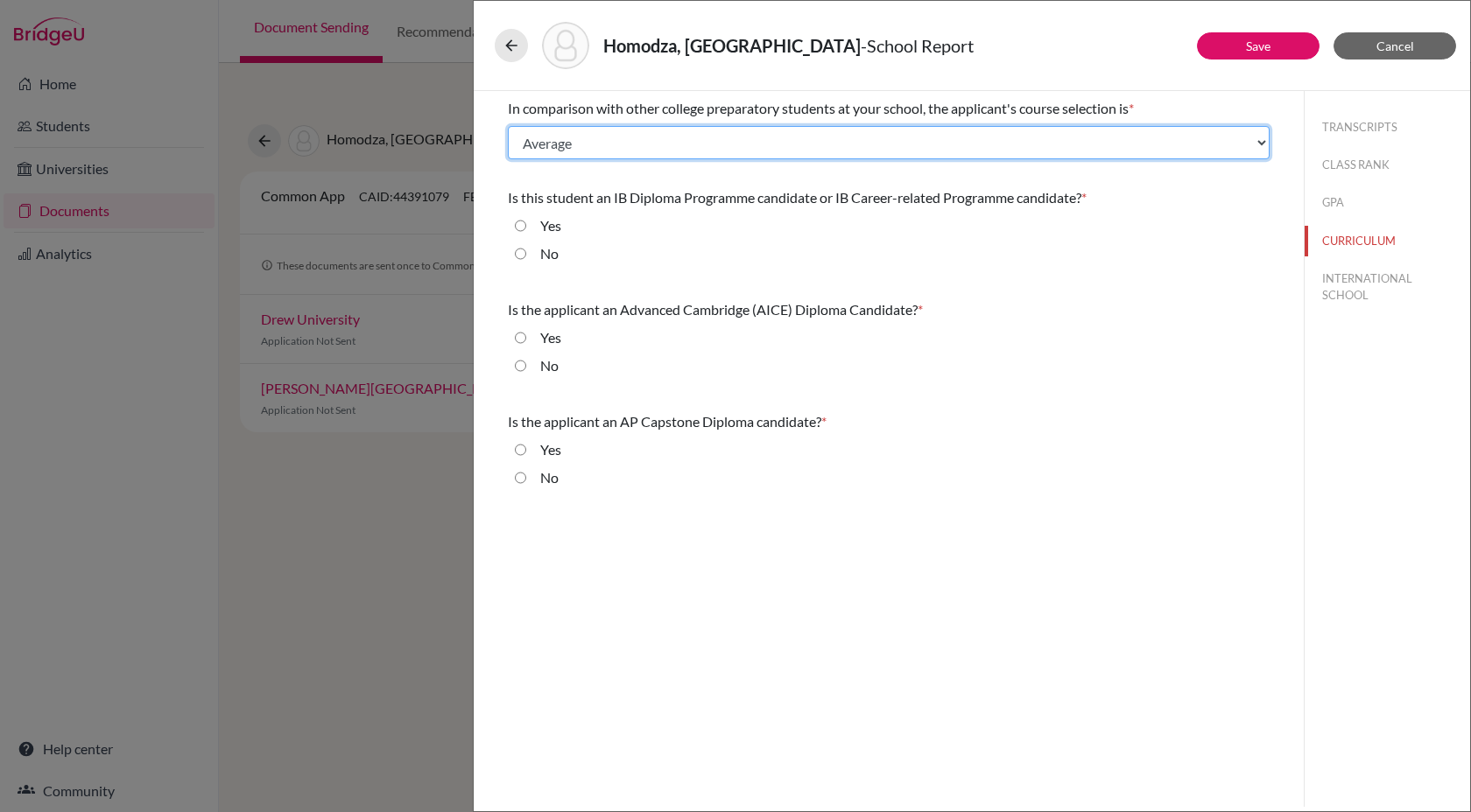
click at [508, 126] on select "Select... Less than demanding Average [PERSON_NAME] Very demanding Most demandi…" at bounding box center [888, 142] width 761 height 34
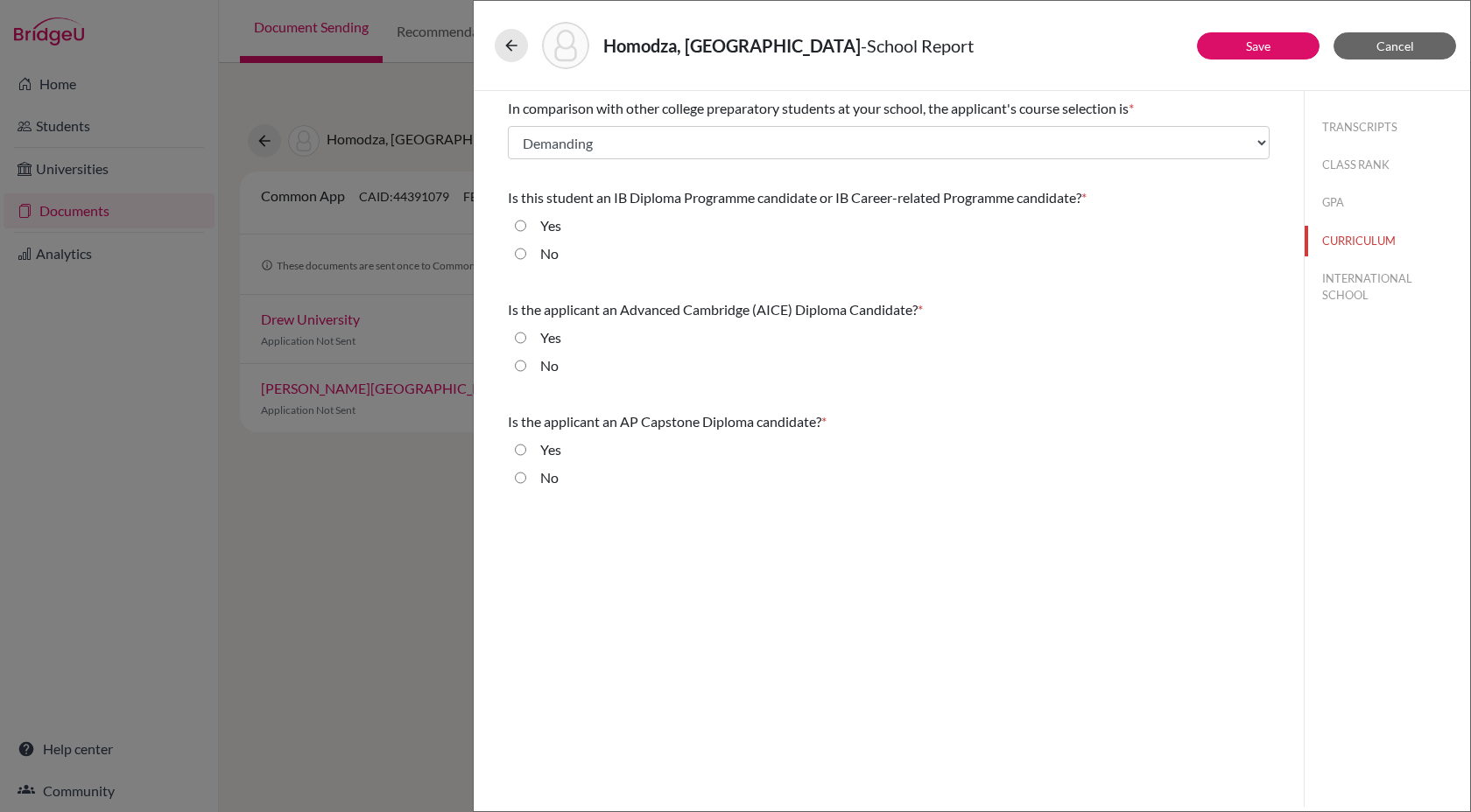
click at [524, 254] on input "No" at bounding box center [521, 254] width 12 height 21
radio input "true"
click at [523, 337] on input "Yes" at bounding box center [521, 338] width 12 height 21
radio input "true"
click at [518, 370] on input "No" at bounding box center [521, 366] width 12 height 21
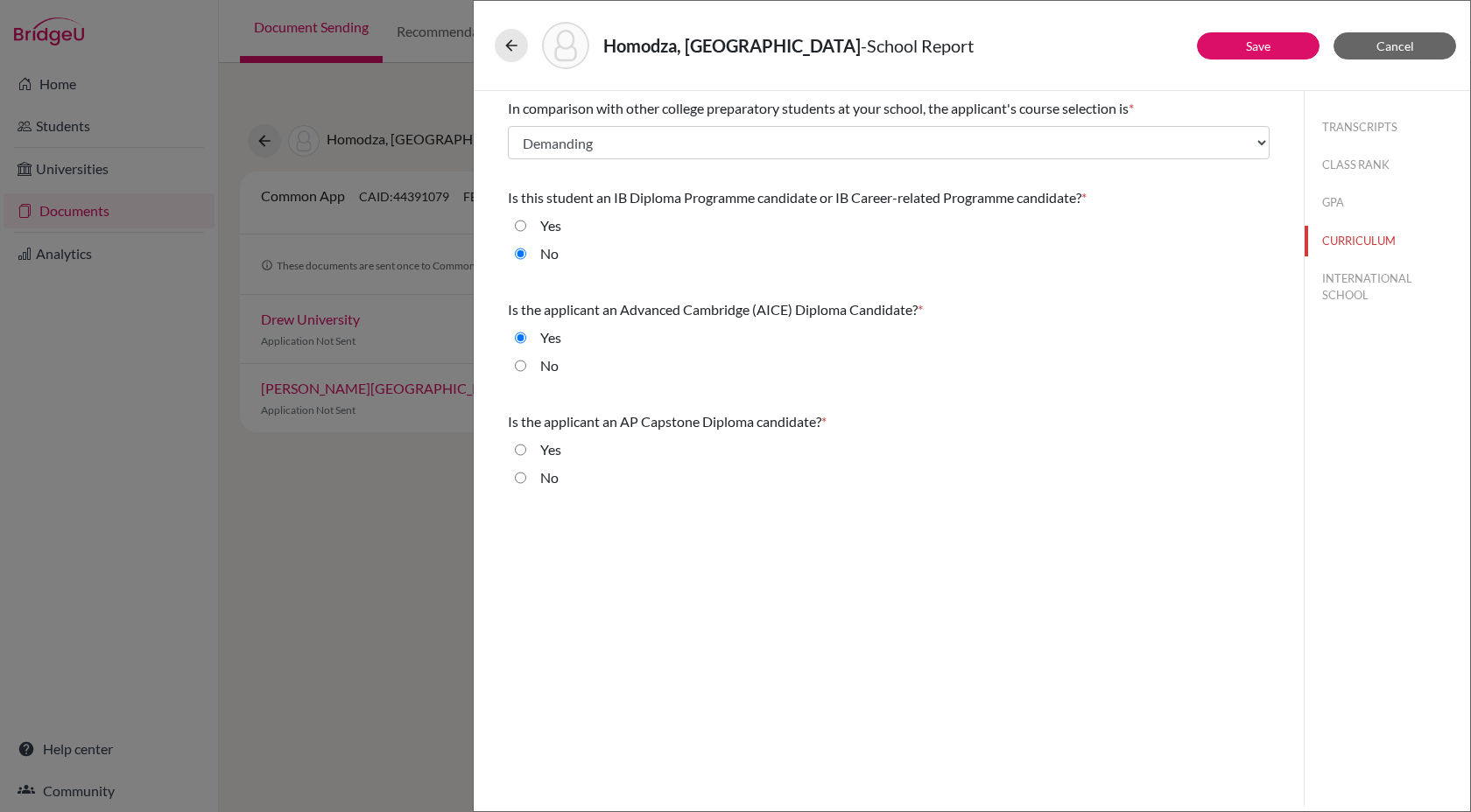
radio input "true"
click at [525, 479] on input "No" at bounding box center [521, 478] width 12 height 21
radio input "true"
click at [1344, 283] on button "INTERNATIONAL SCHOOL" at bounding box center [1387, 286] width 165 height 47
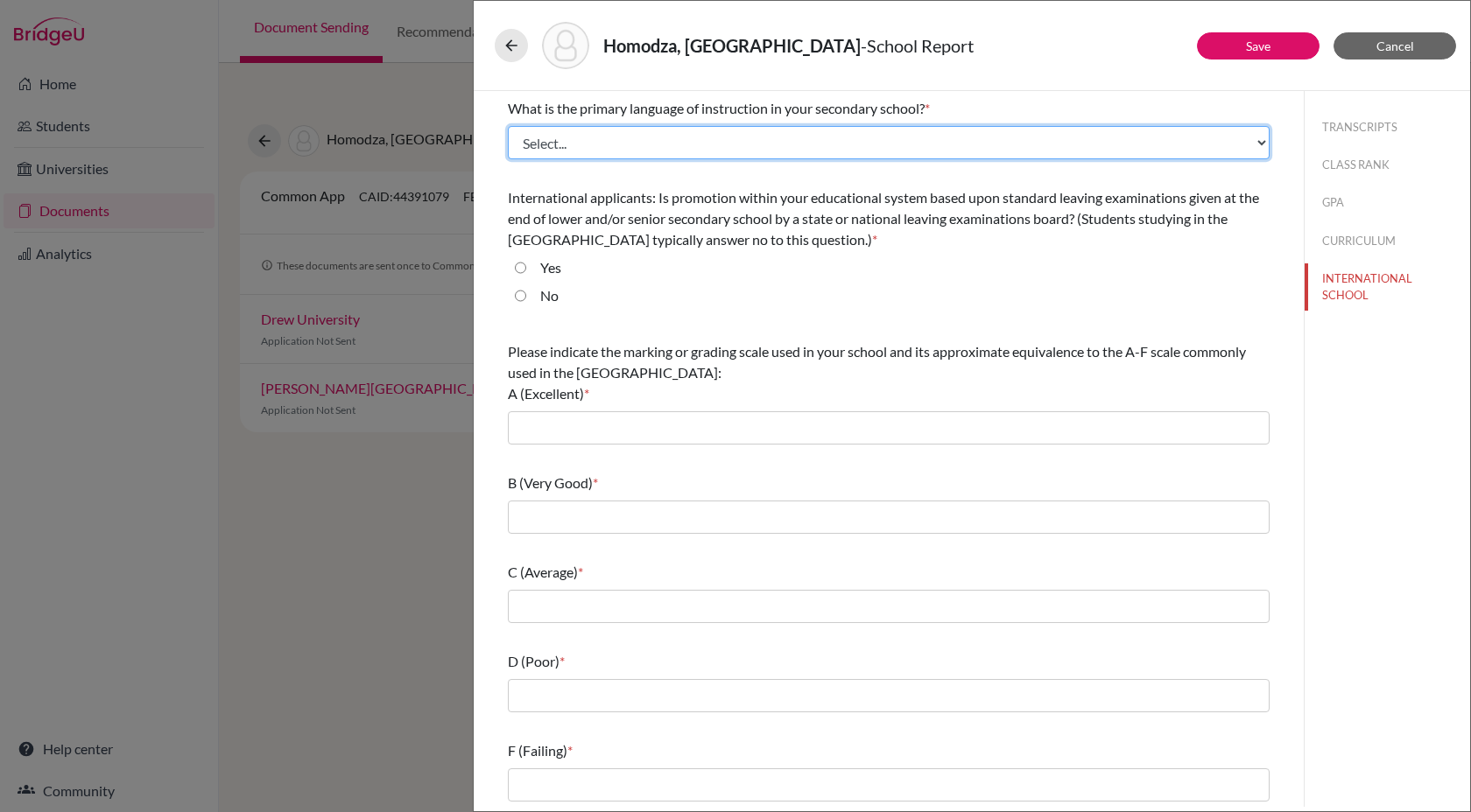
click at [669, 142] on select "Select... Albanian Arabic Armenian Assamese Azerbaijani Belarusian Bengali Bulg…" at bounding box center [888, 142] width 761 height 34
select select "14"
click at [508, 126] on select "Select... Albanian Arabic Armenian Assamese Azerbaijani Belarusian Bengali Bulg…" at bounding box center [888, 142] width 761 height 34
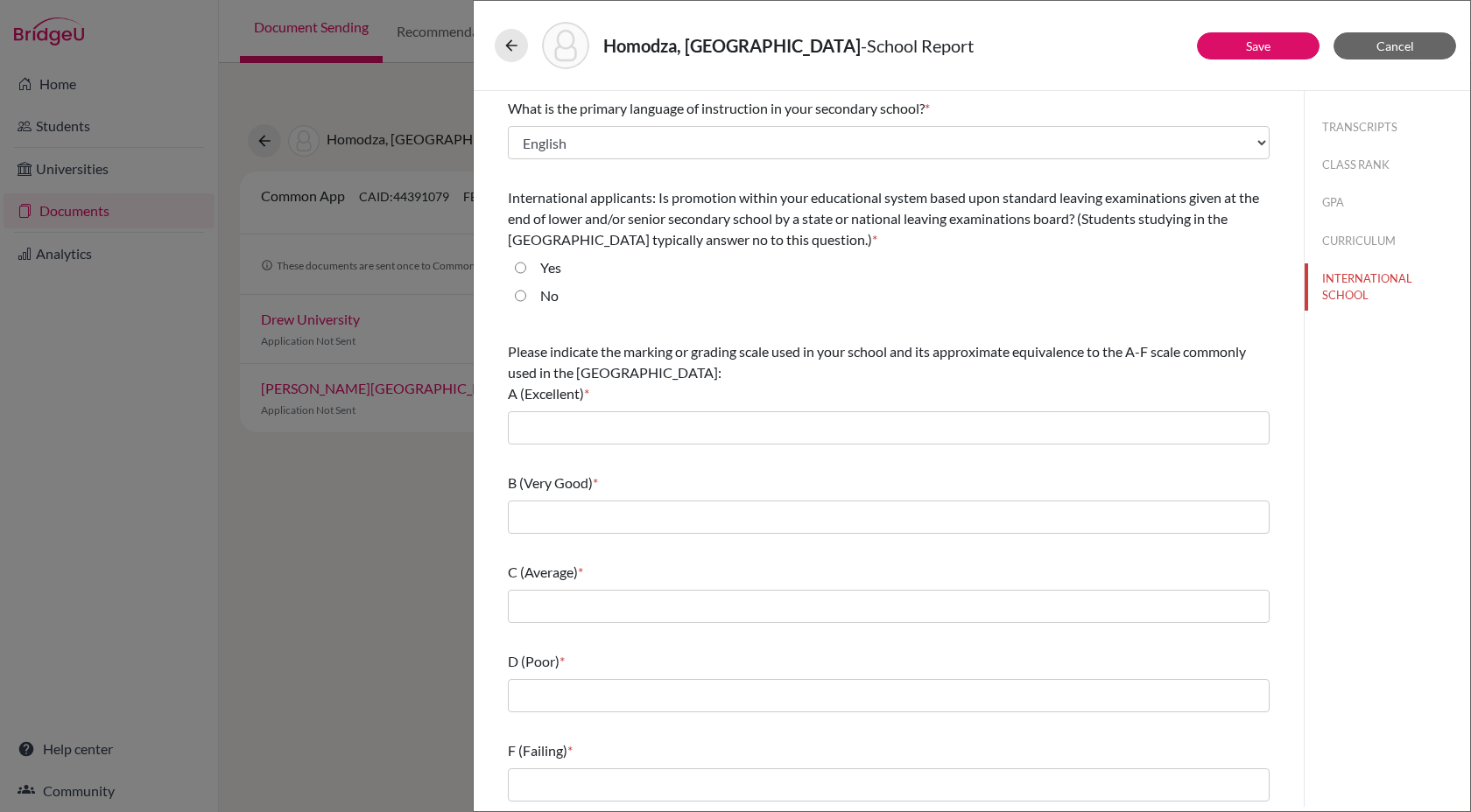
click at [527, 292] on div "No" at bounding box center [542, 299] width 33 height 28
click at [521, 296] on input "No" at bounding box center [521, 296] width 12 height 21
radio input "true"
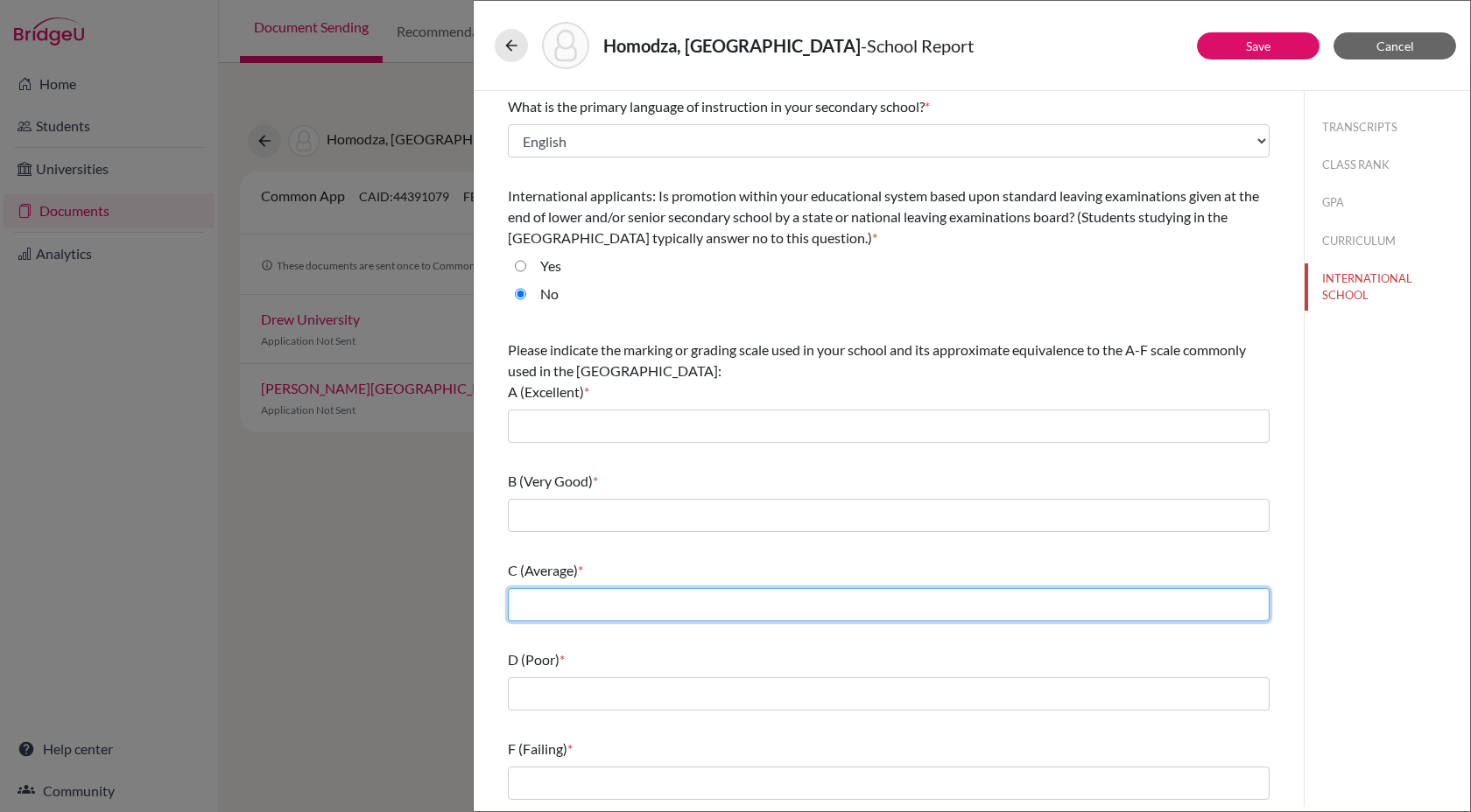
click at [545, 607] on input "text" at bounding box center [888, 604] width 761 height 34
type input "60%"
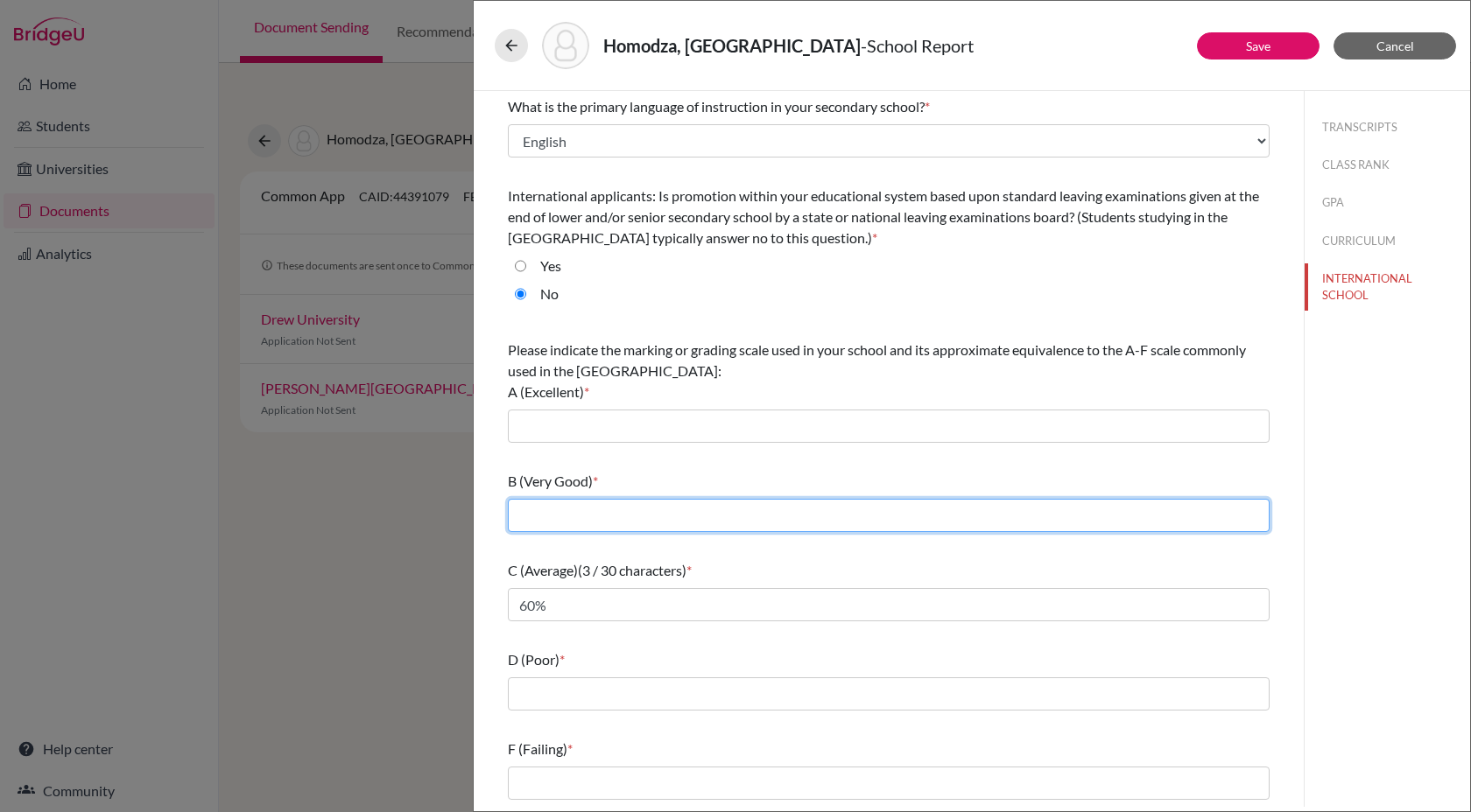
click at [544, 515] on input "text" at bounding box center [888, 515] width 761 height 34
type input "70%"
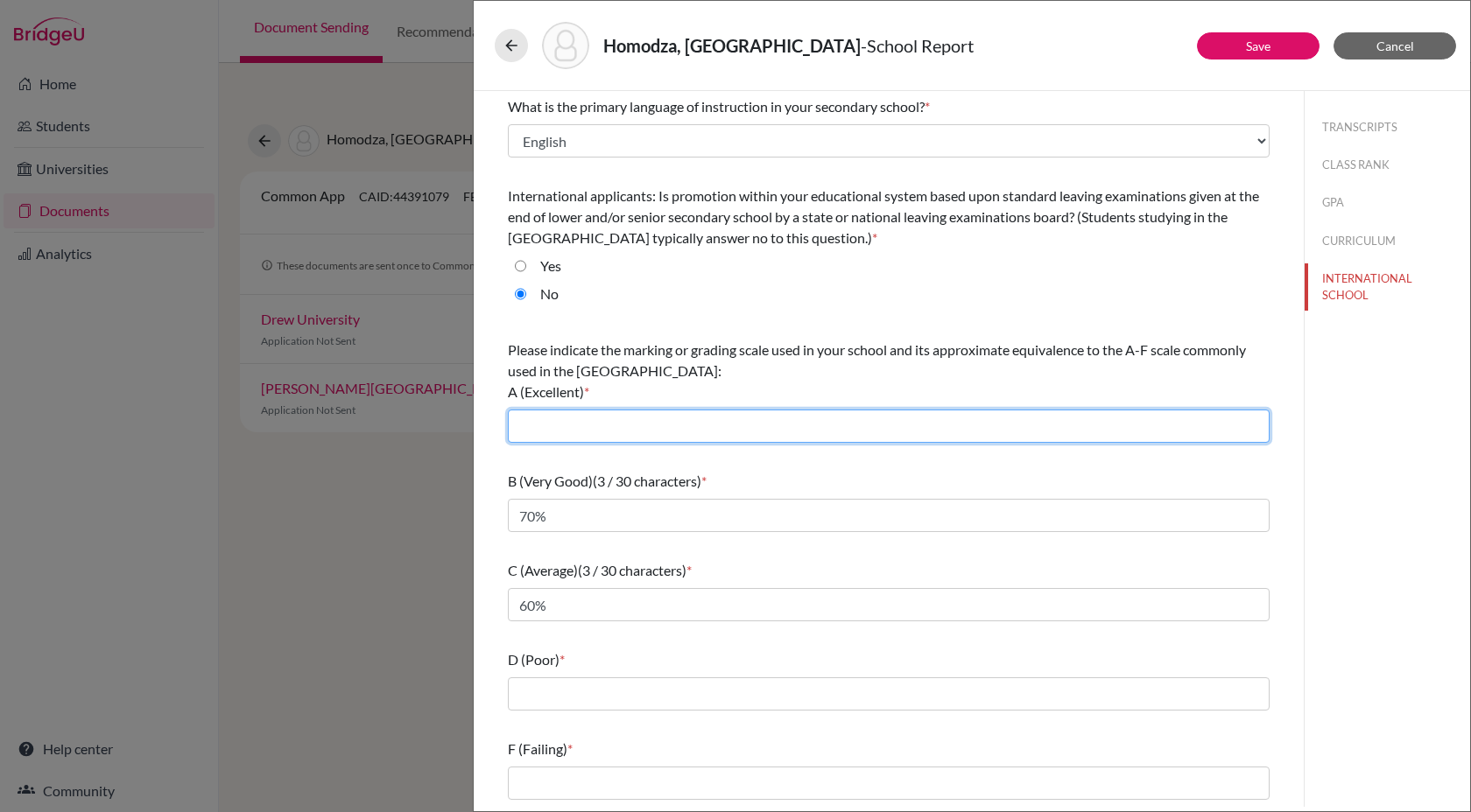
click at [563, 415] on input "text" at bounding box center [888, 426] width 761 height 34
type input "80% +"
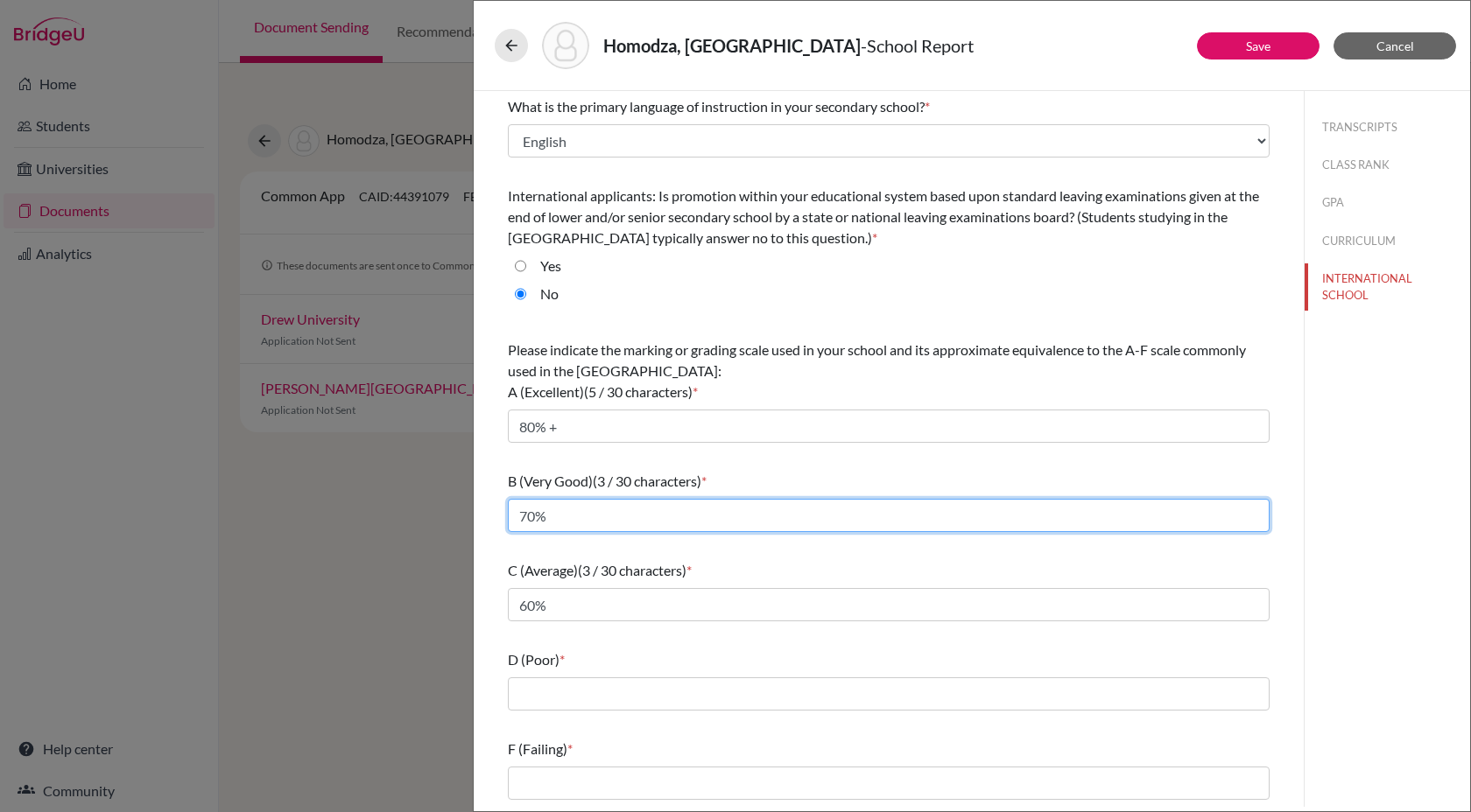
click at [622, 510] on input "70%" at bounding box center [888, 515] width 761 height 34
type input "70% +"
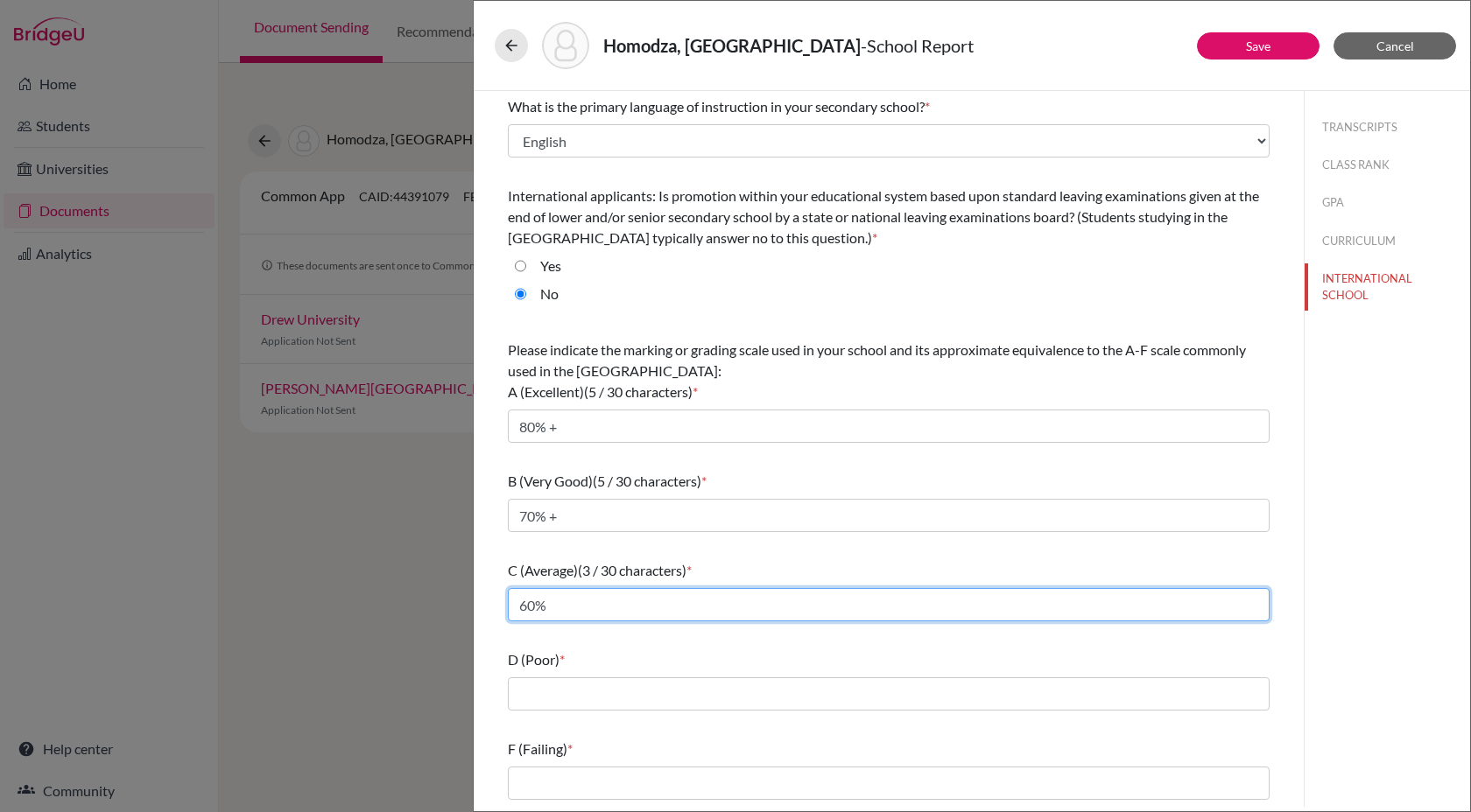
click at [573, 602] on input "60%" at bounding box center [888, 604] width 761 height 34
click at [518, 610] on input "60%" at bounding box center [888, 604] width 761 height 34
type input ">60%"
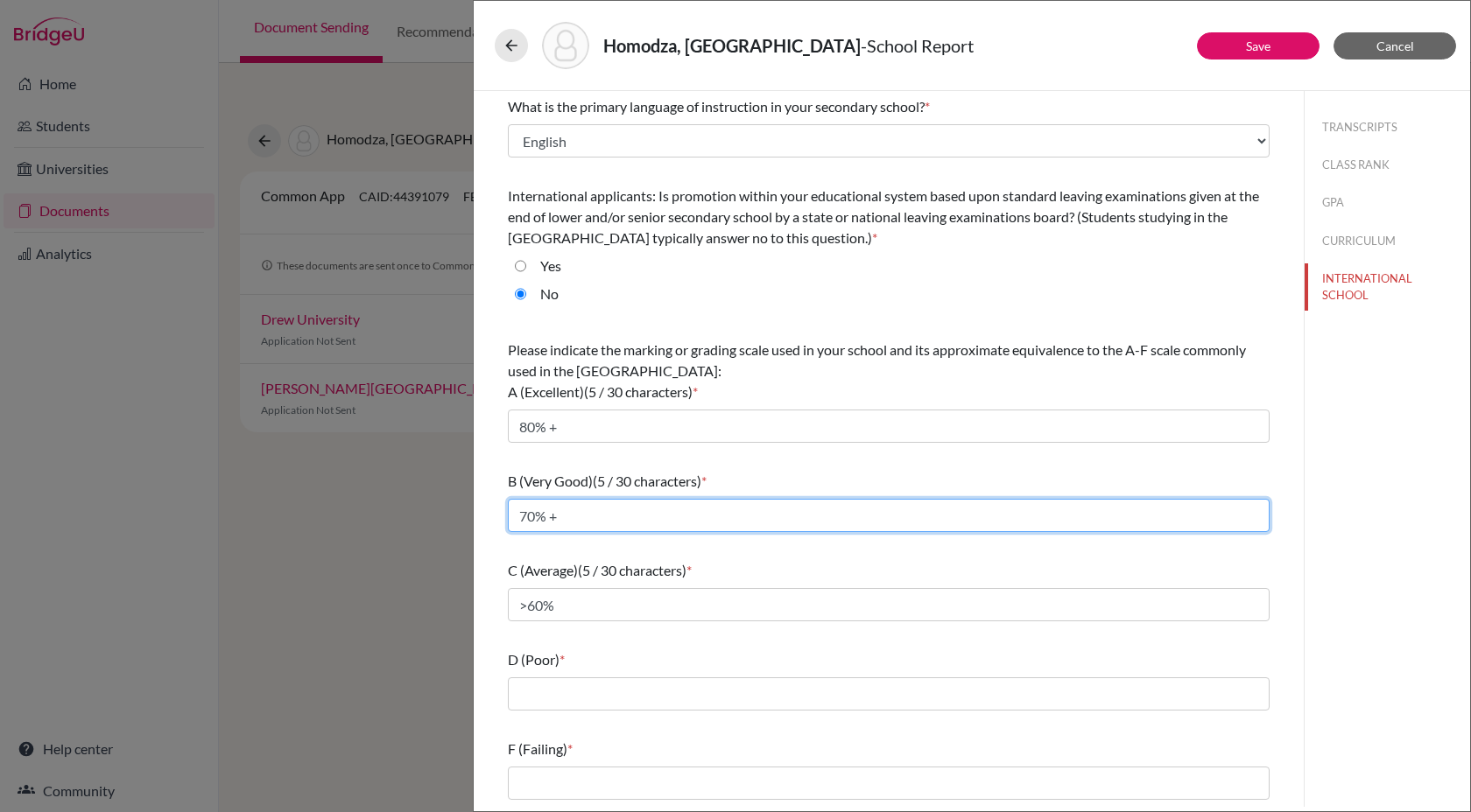
click at [520, 514] on input "70% +" at bounding box center [888, 515] width 761 height 34
type input ">70% +"
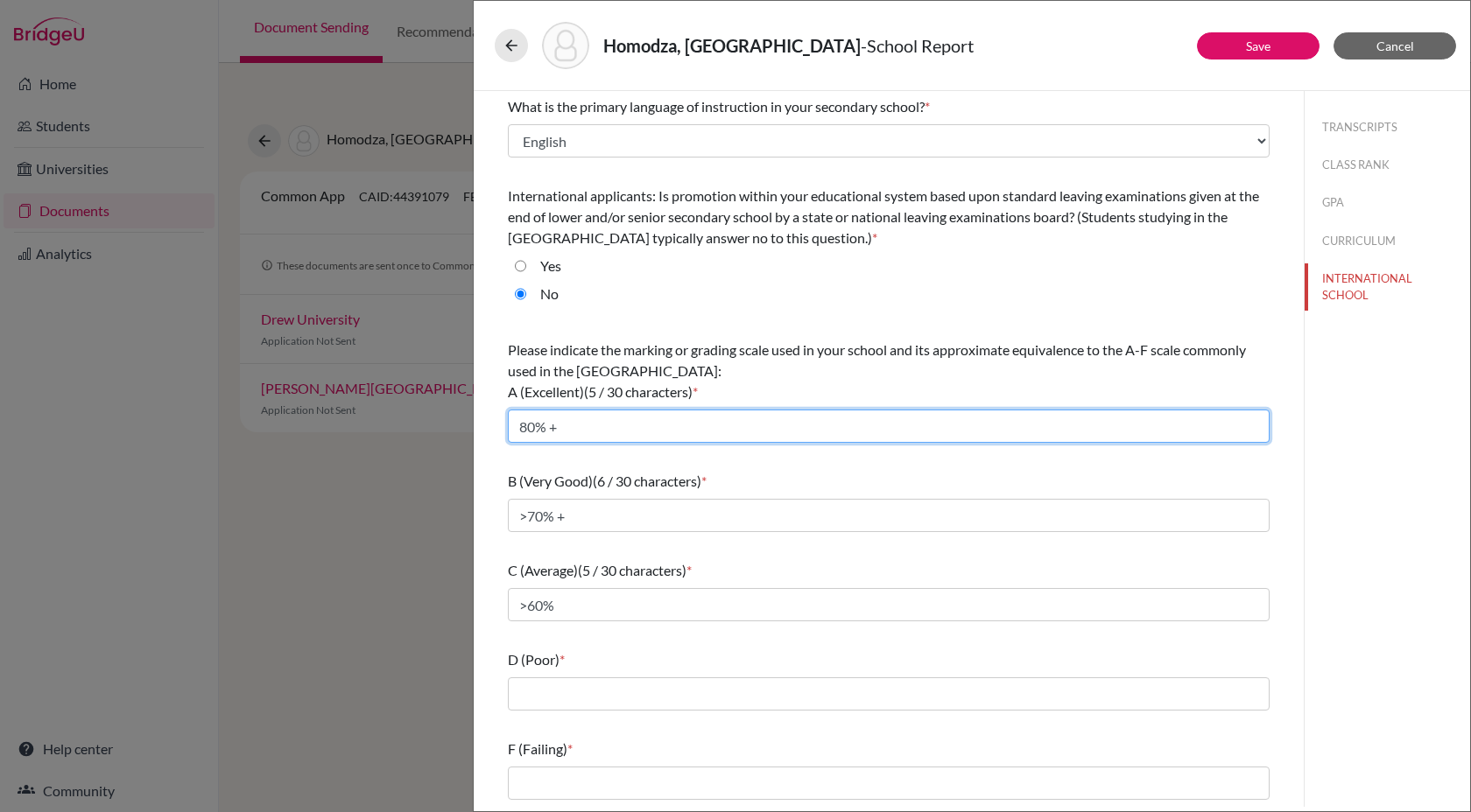
click at [517, 425] on input "80% +" at bounding box center [888, 426] width 761 height 34
type input ">80% +"
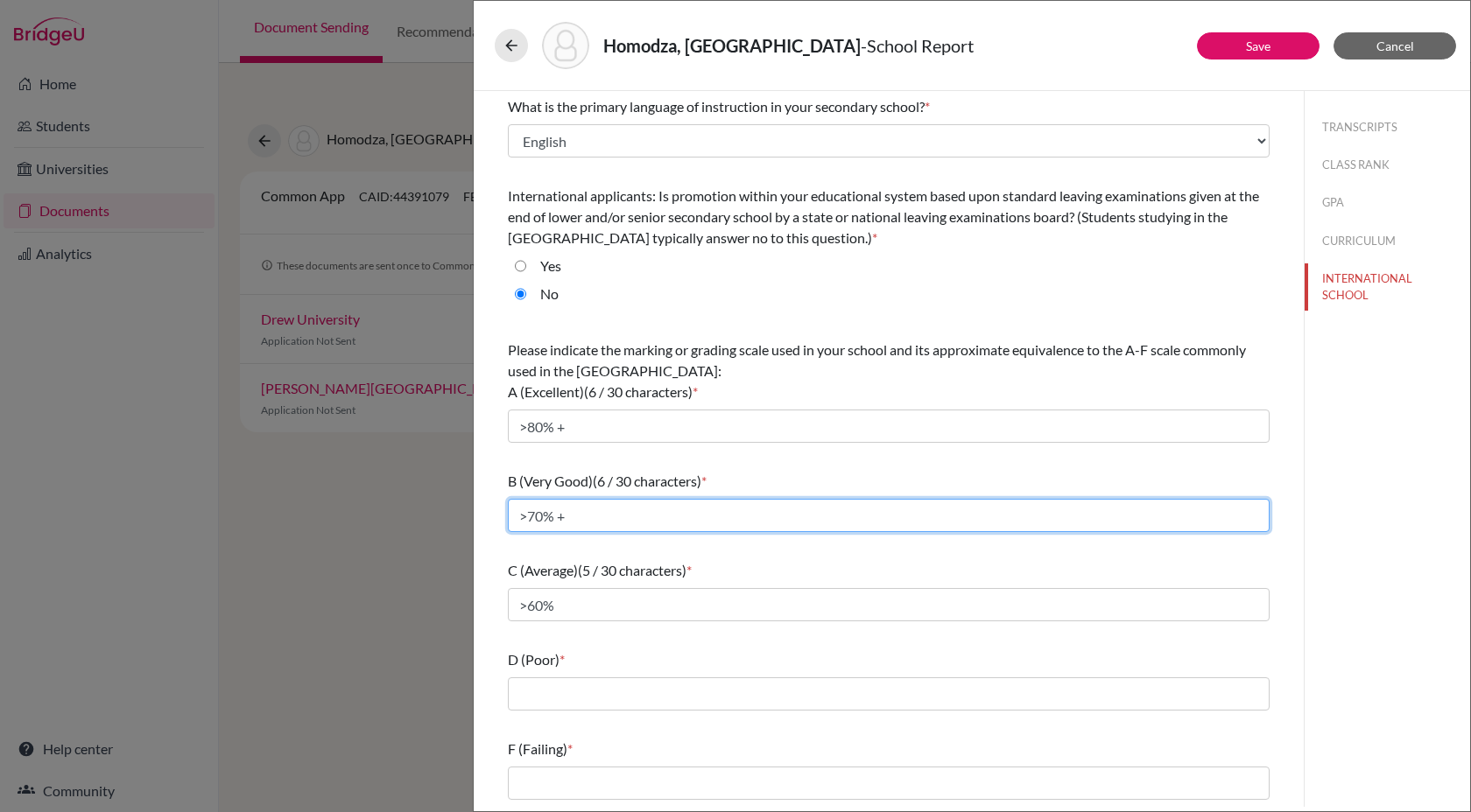
click at [568, 515] on input ">70% +" at bounding box center [888, 515] width 761 height 34
type input ">70%"
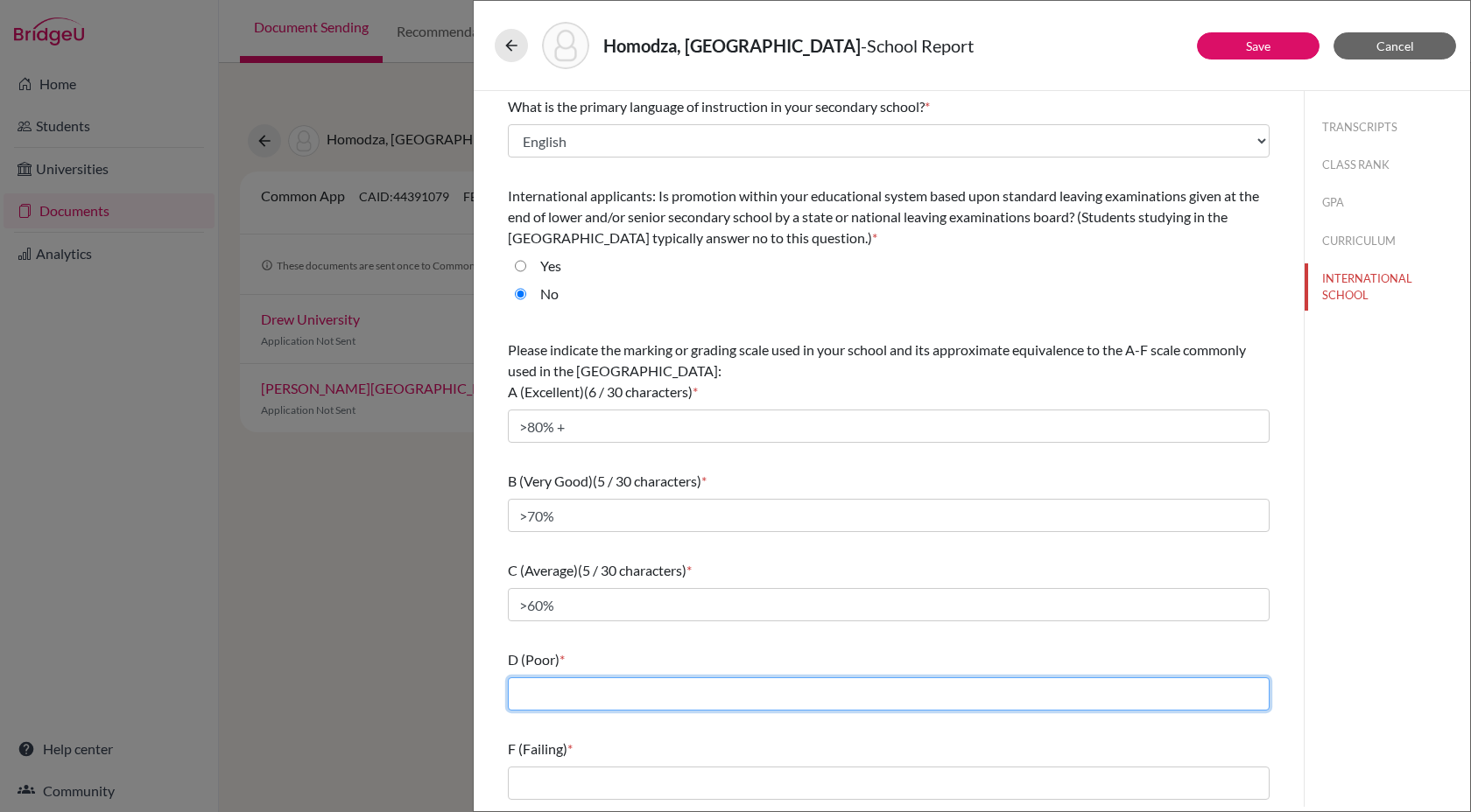
click at [600, 692] on input "text" at bounding box center [888, 694] width 761 height 34
type input ">50%"
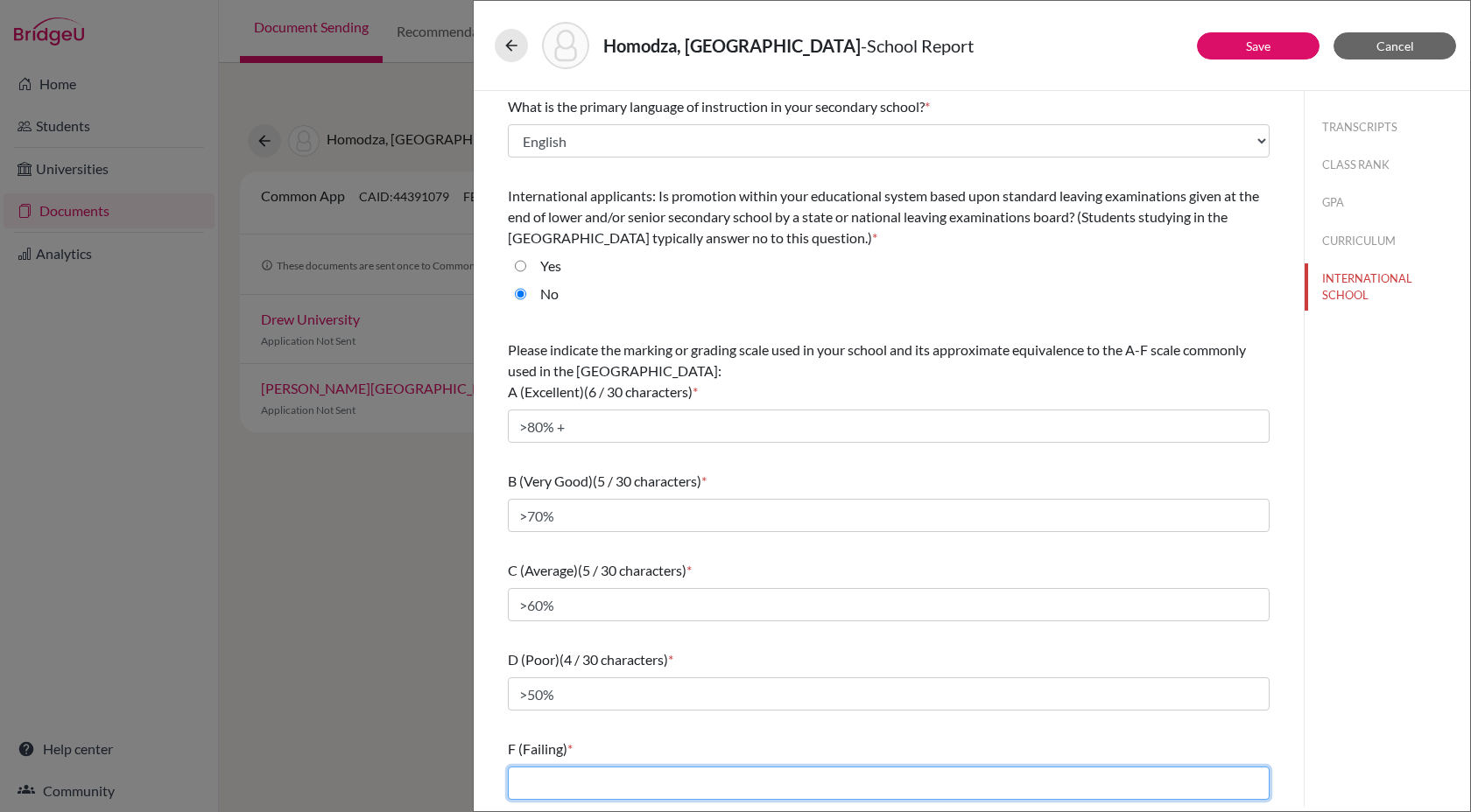
click at [543, 778] on input "text" at bounding box center [888, 783] width 761 height 34
type input "<40%"
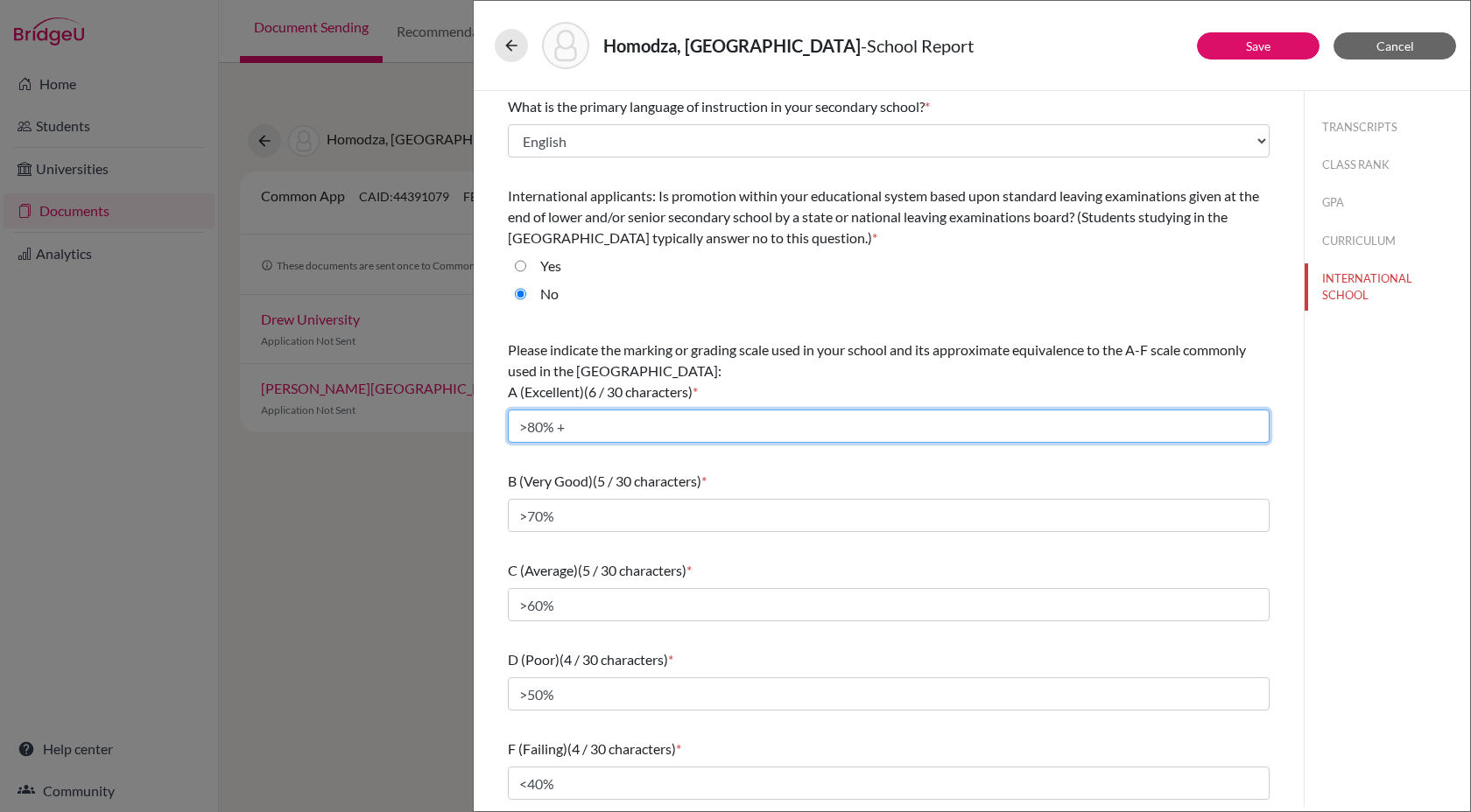
click at [601, 427] on input ">80% +" at bounding box center [888, 426] width 761 height 34
type input ">80%"
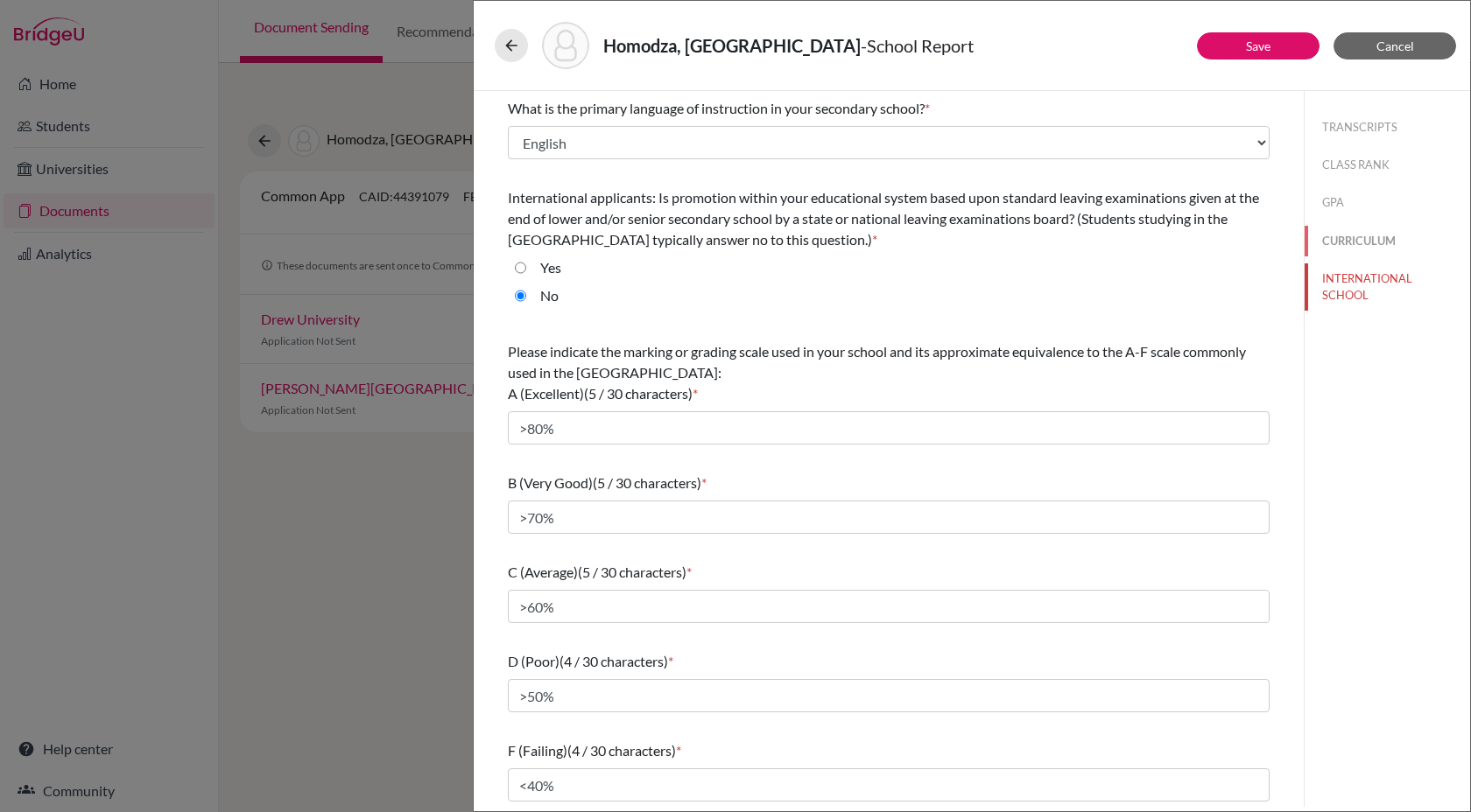
click at [1333, 241] on button "CURRICULUM" at bounding box center [1387, 241] width 165 height 31
select select "2"
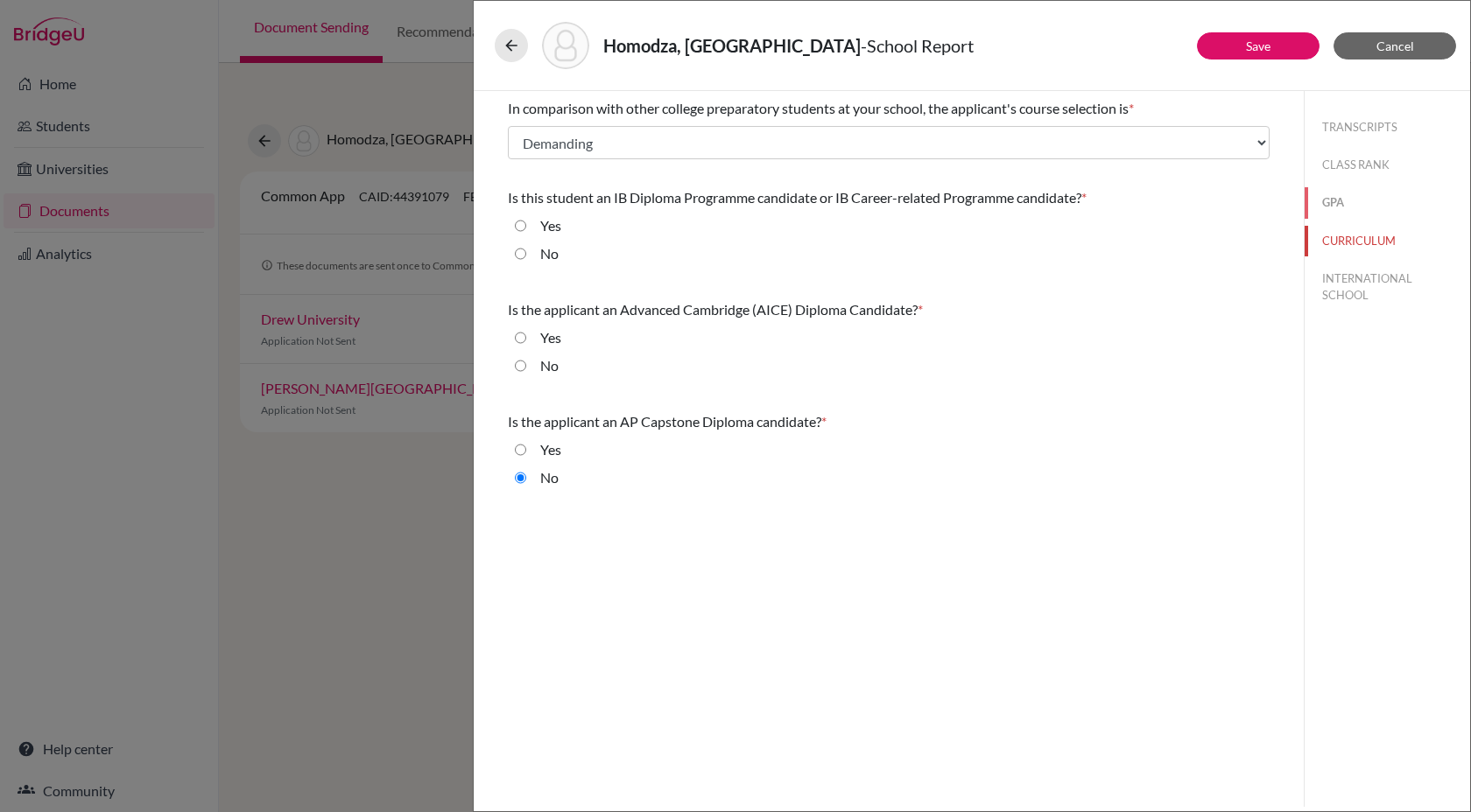
click at [1330, 206] on button "GPA" at bounding box center [1387, 203] width 165 height 31
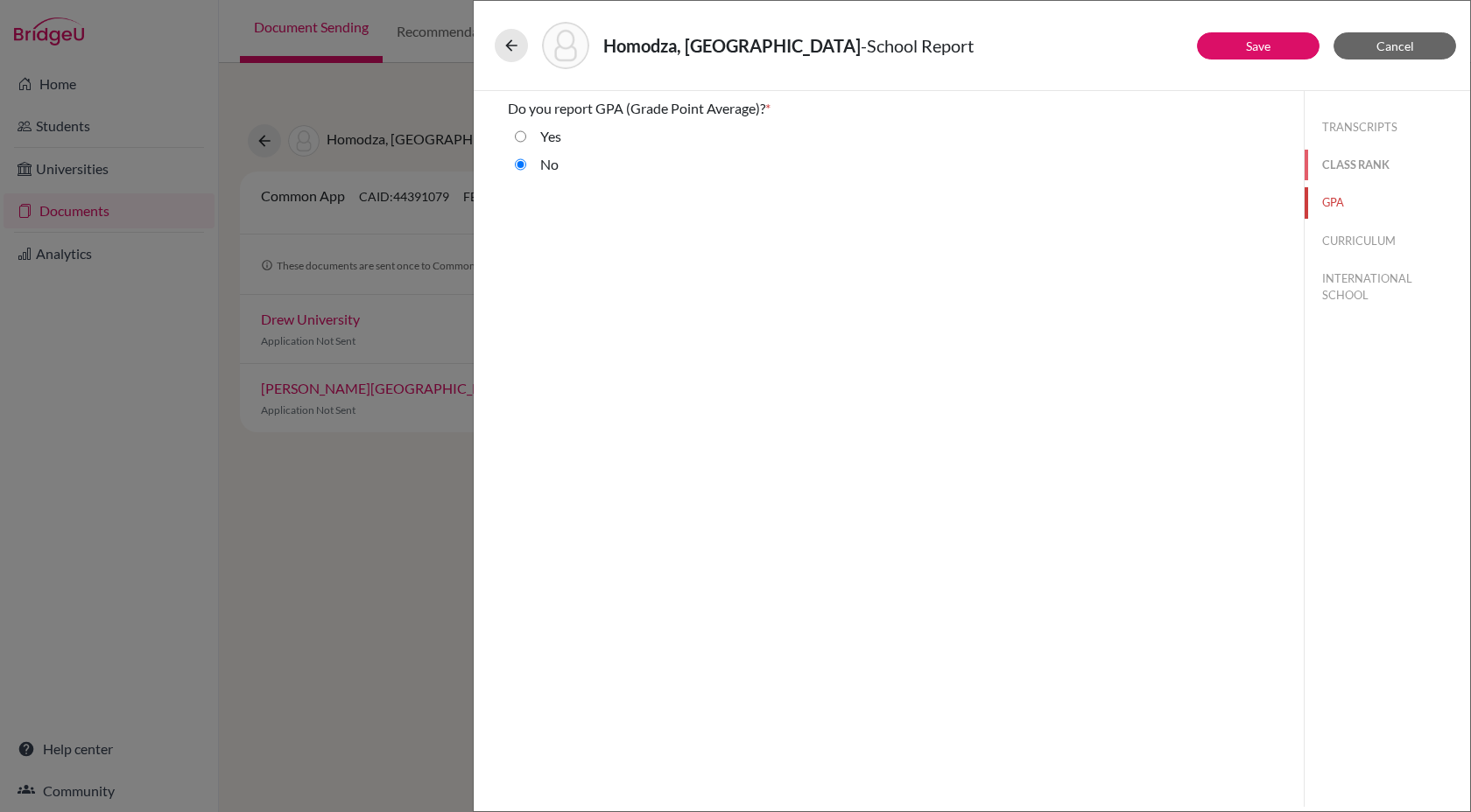
click at [1345, 157] on button "CLASS RANK" at bounding box center [1387, 165] width 165 height 31
click at [1345, 123] on button "TRANSCRIPTS" at bounding box center [1387, 128] width 165 height 31
select select "1"
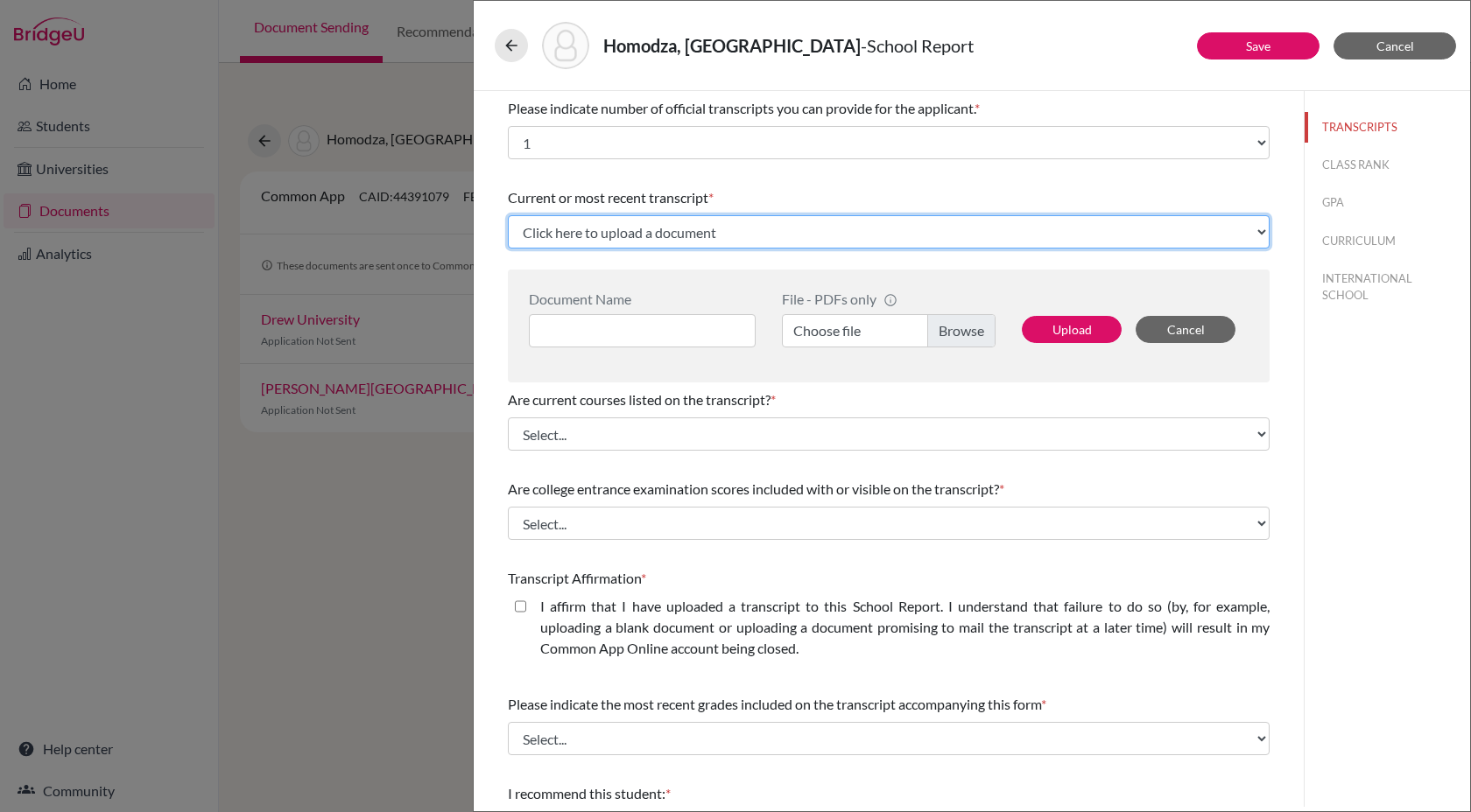
click at [558, 232] on select "Click here to upload a document Upload New File" at bounding box center [888, 232] width 761 height 34
select select "Upload New File"
click at [508, 215] on select "Click here to upload a document Upload New File" at bounding box center [888, 232] width 761 height 34
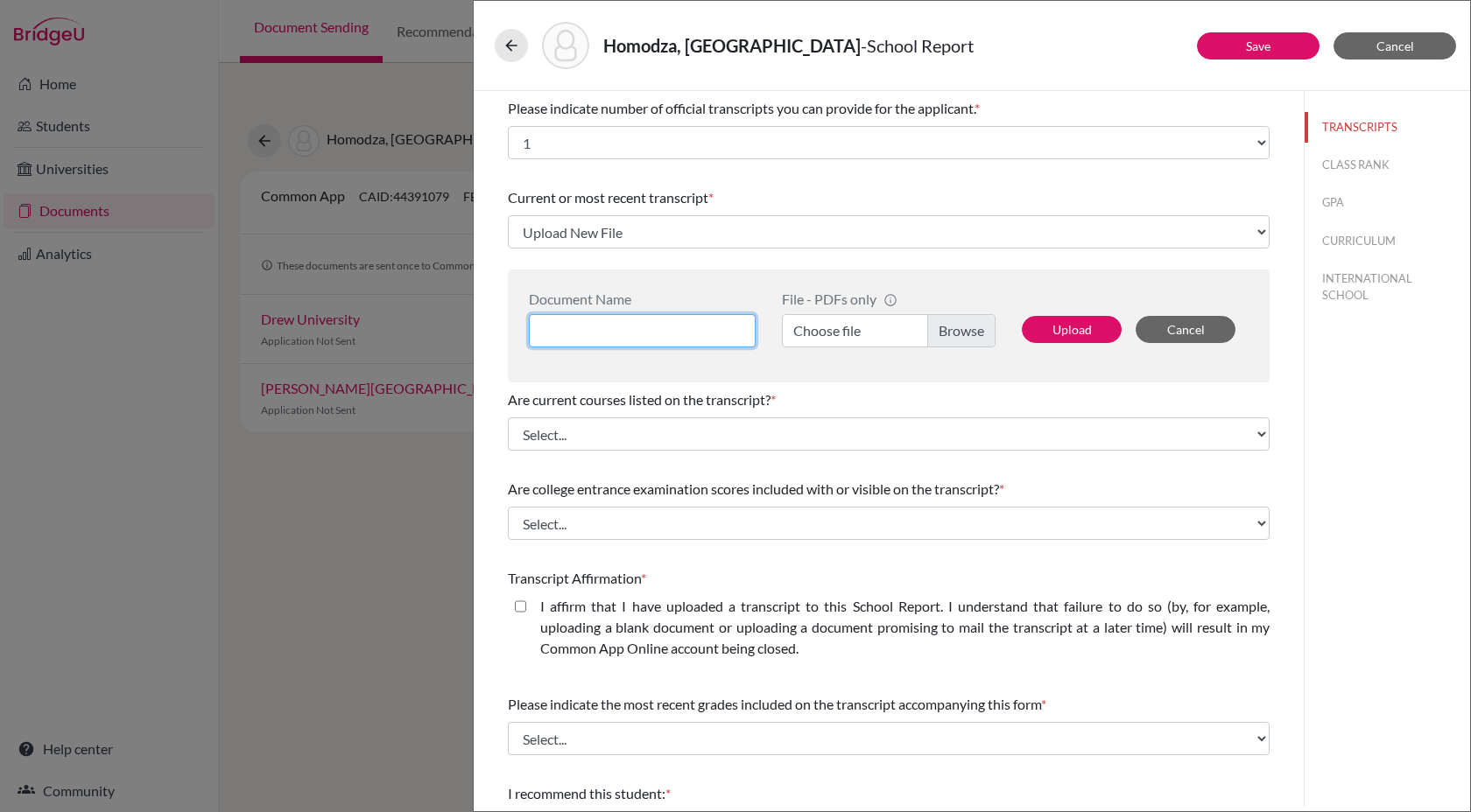
click at [577, 329] on input at bounding box center [642, 331] width 227 height 34
type input "[PERSON_NAME] Transcript"
click at [809, 331] on label "Choose file" at bounding box center [888, 331] width 213 height 34
click at [809, 331] on input "Choose file" at bounding box center [888, 331] width 213 height 34
click at [1094, 322] on button "Upload" at bounding box center [1072, 330] width 100 height 27
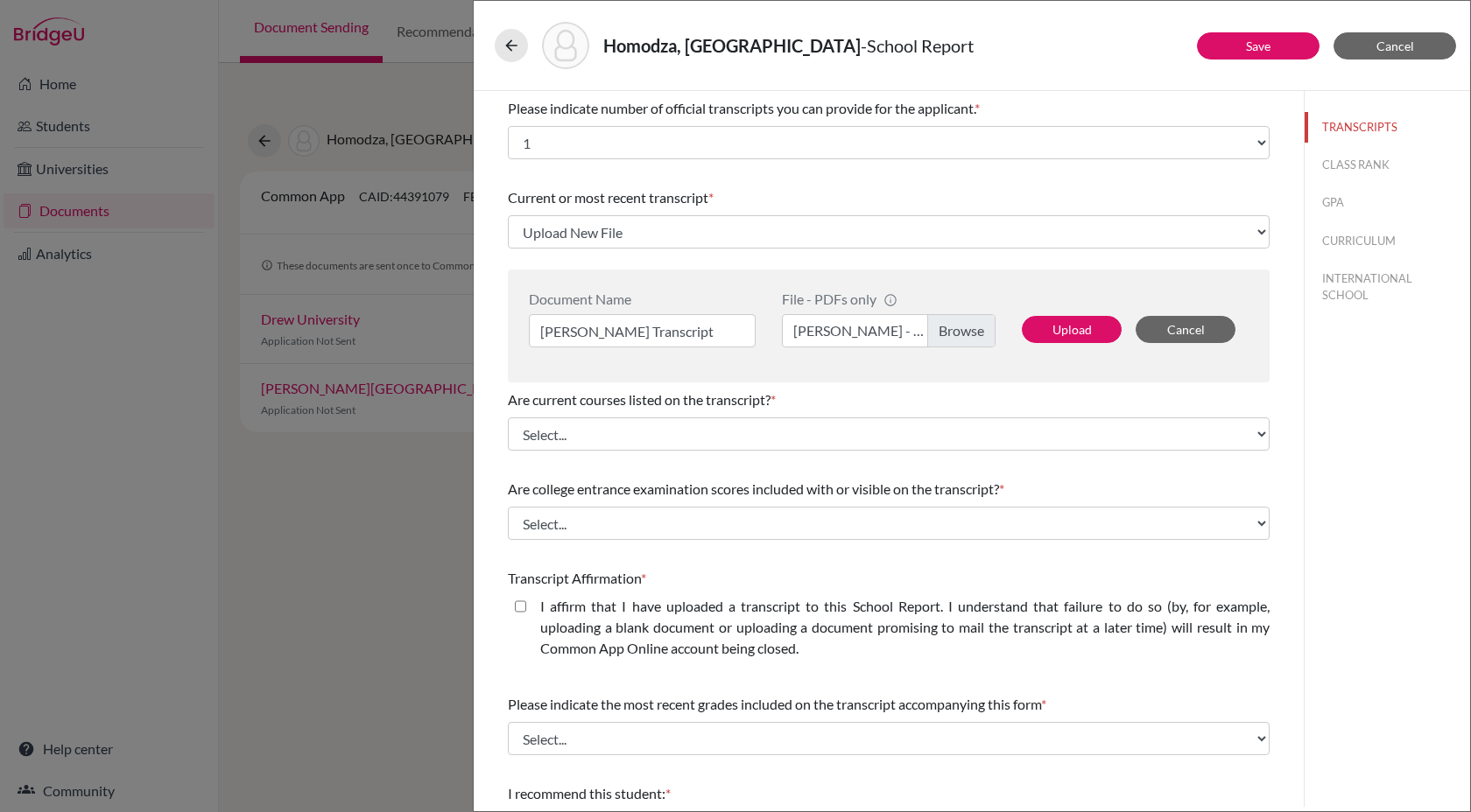
select select "690880"
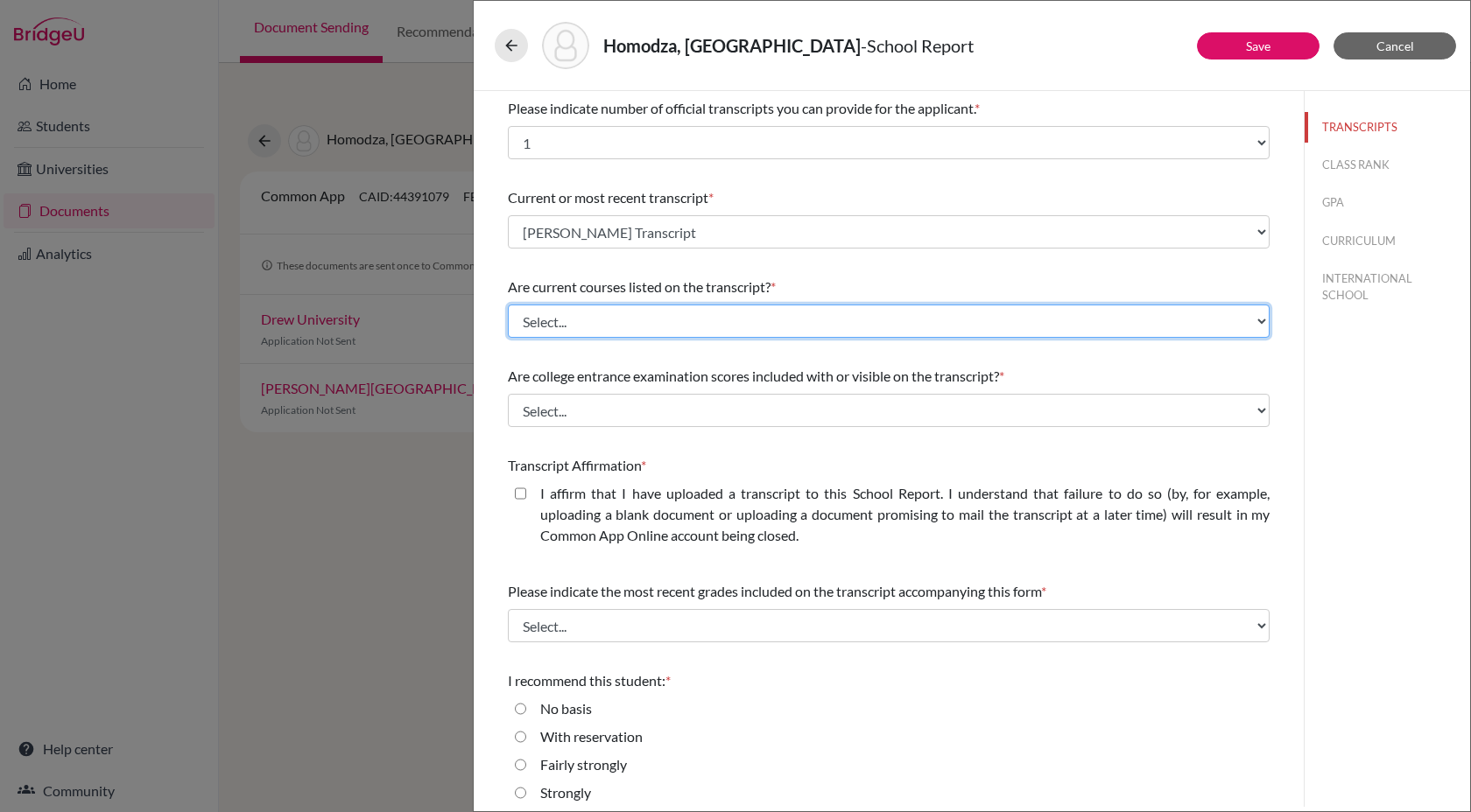
click at [846, 329] on select "Select... Yes No" at bounding box center [888, 321] width 761 height 34
select select "0"
click at [508, 305] on select "Select... Yes No" at bounding box center [888, 321] width 761 height 34
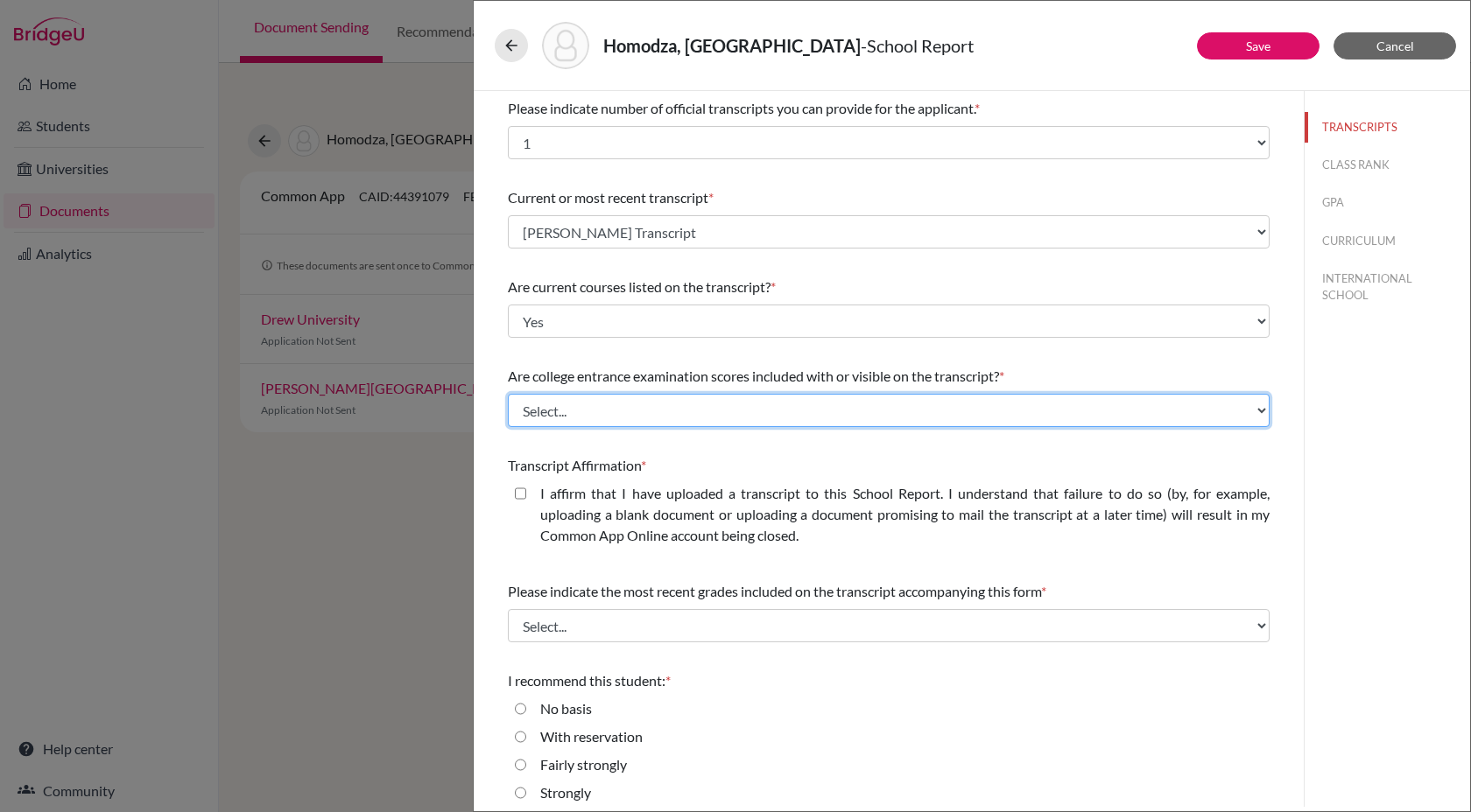
click at [781, 418] on select "Select... Yes No" at bounding box center [888, 410] width 761 height 34
select select "1"
click at [508, 394] on select "Select... Yes No" at bounding box center [888, 410] width 761 height 34
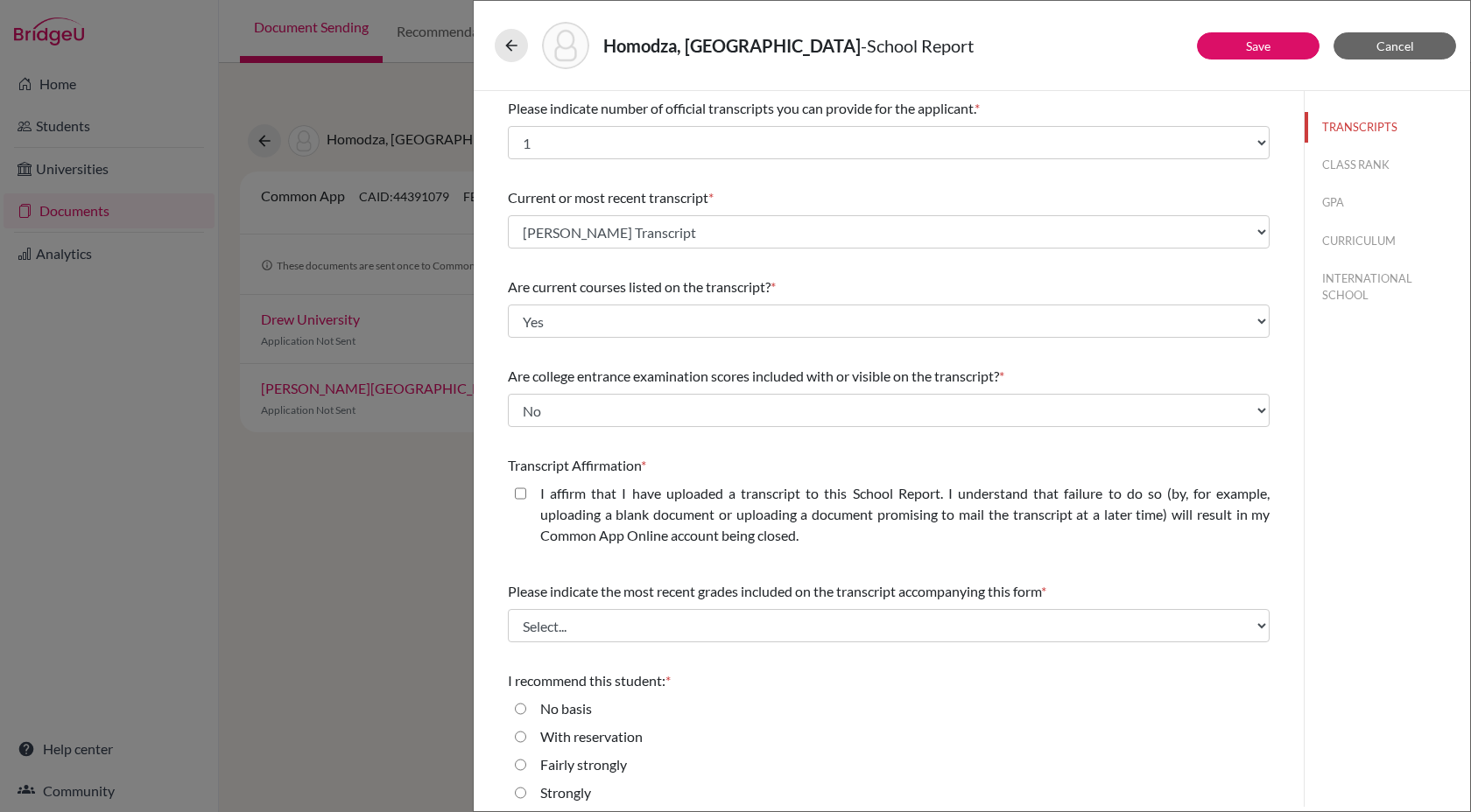
click at [517, 497] on closed\ "I affirm that I have uploaded a transcript to this School Report. I understand …" at bounding box center [521, 494] width 12 height 21
checkbox closed\ "true"
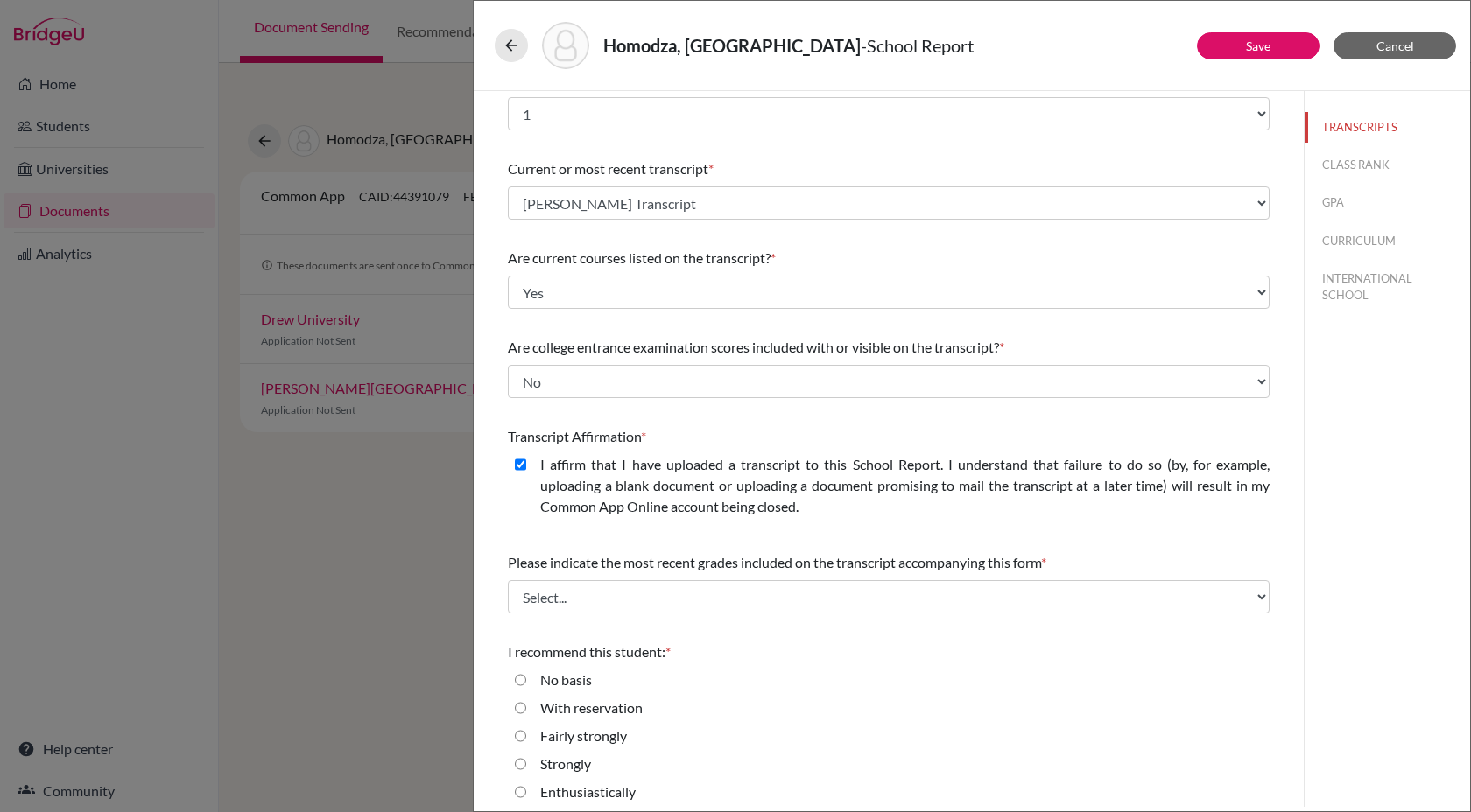
scroll to position [38, 0]
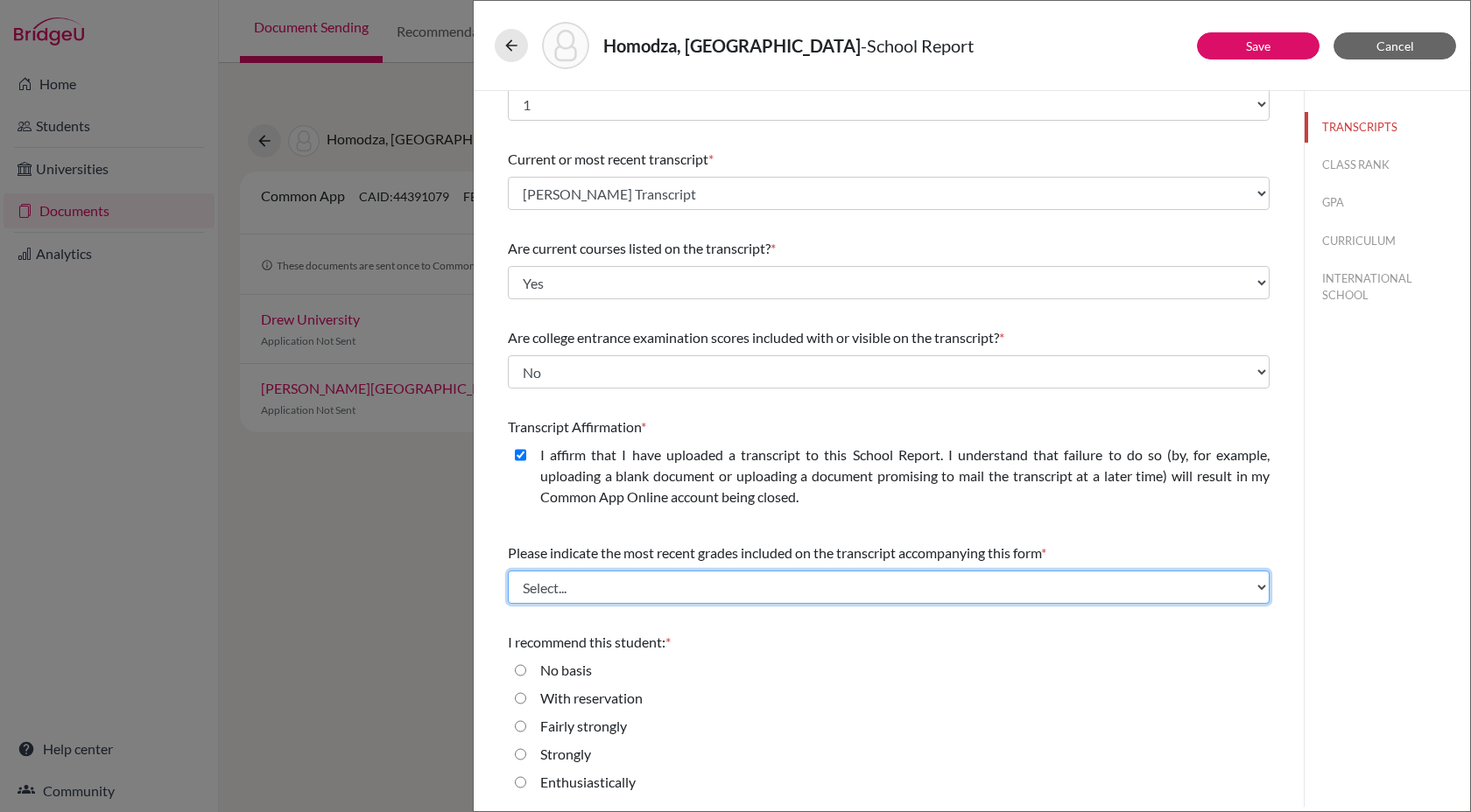
click at [721, 595] on select "Select... Final junior year grades 1st Quarter senior year grades 2nd Quarter/1…" at bounding box center [888, 587] width 761 height 34
click at [705, 589] on select "Select... Final junior year grades 1st Quarter senior year grades 2nd Quarter/1…" at bounding box center [888, 587] width 761 height 34
click at [661, 583] on select "Select... Final junior year grades 1st Quarter senior year grades 2nd Quarter/1…" at bounding box center [888, 587] width 761 height 34
select select "6"
click at [508, 571] on select "Select... Final junior year grades 1st Quarter senior year grades 2nd Quarter/1…" at bounding box center [888, 587] width 761 height 34
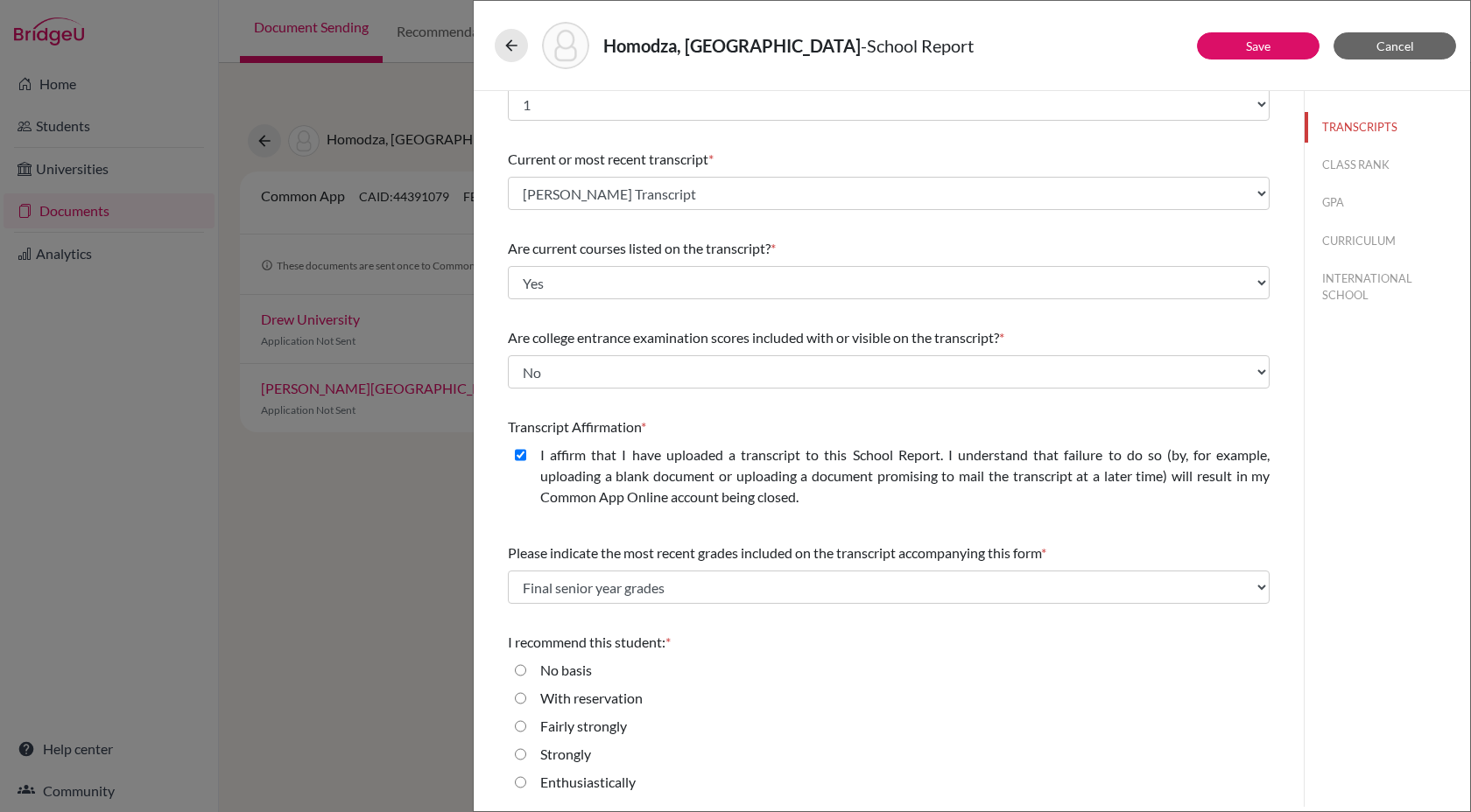
click at [519, 787] on input "Enthusiastically" at bounding box center [521, 782] width 12 height 21
radio input "true"
click at [1260, 44] on link "Save" at bounding box center [1259, 45] width 25 height 14
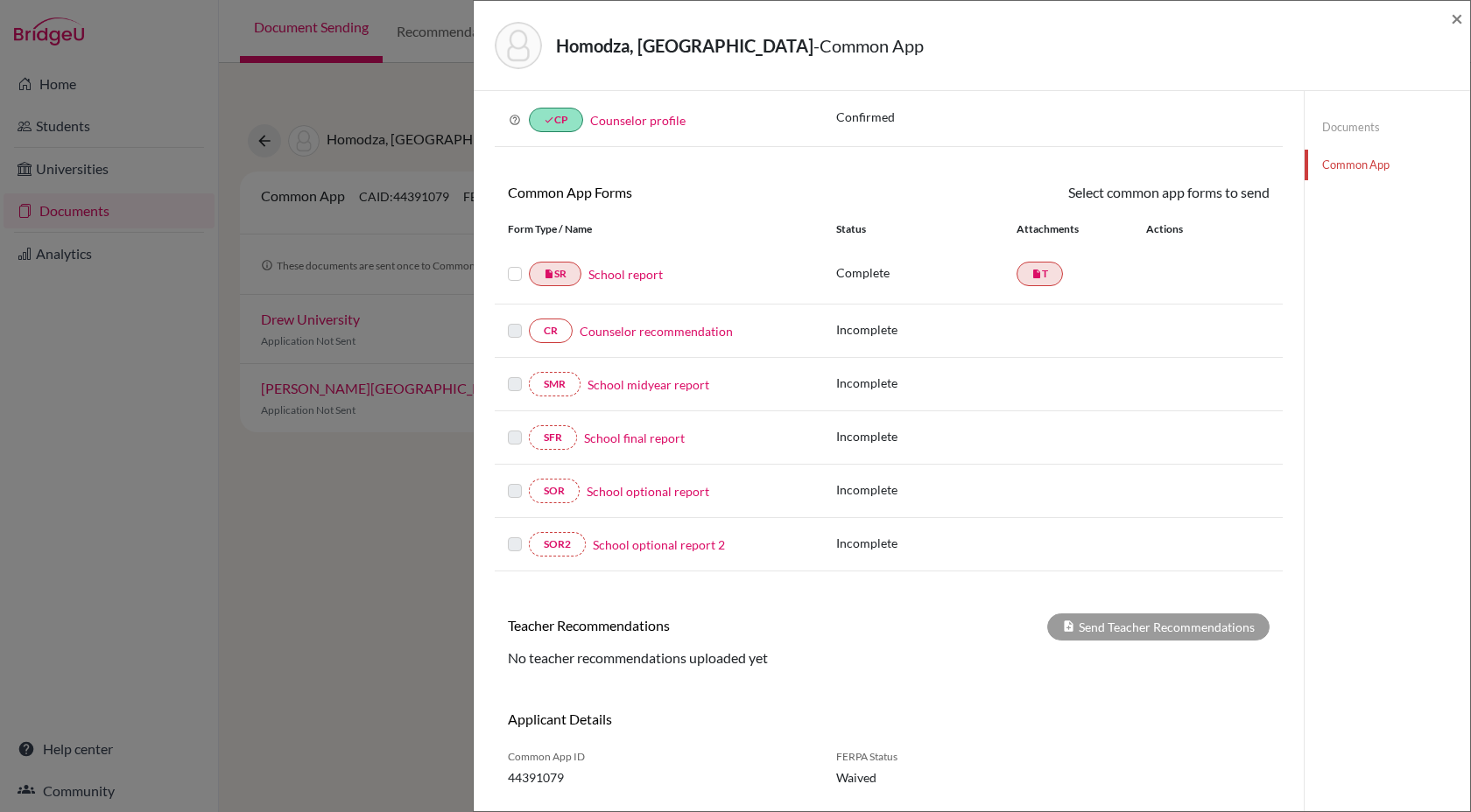
scroll to position [81, 0]
